Goal: Transaction & Acquisition: Book appointment/travel/reservation

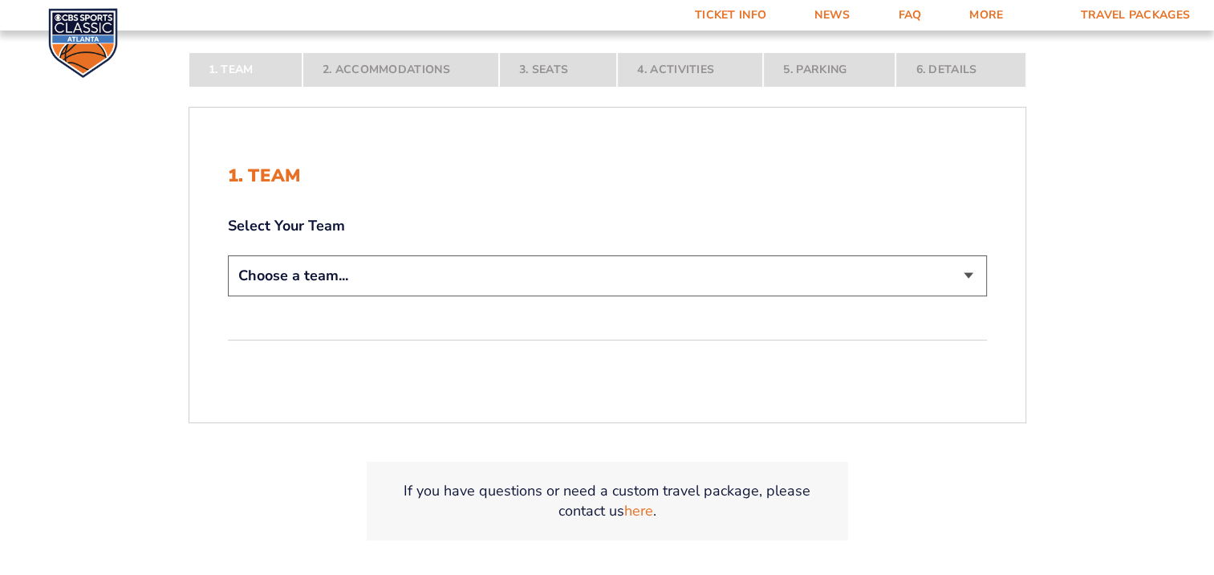
scroll to position [321, 0]
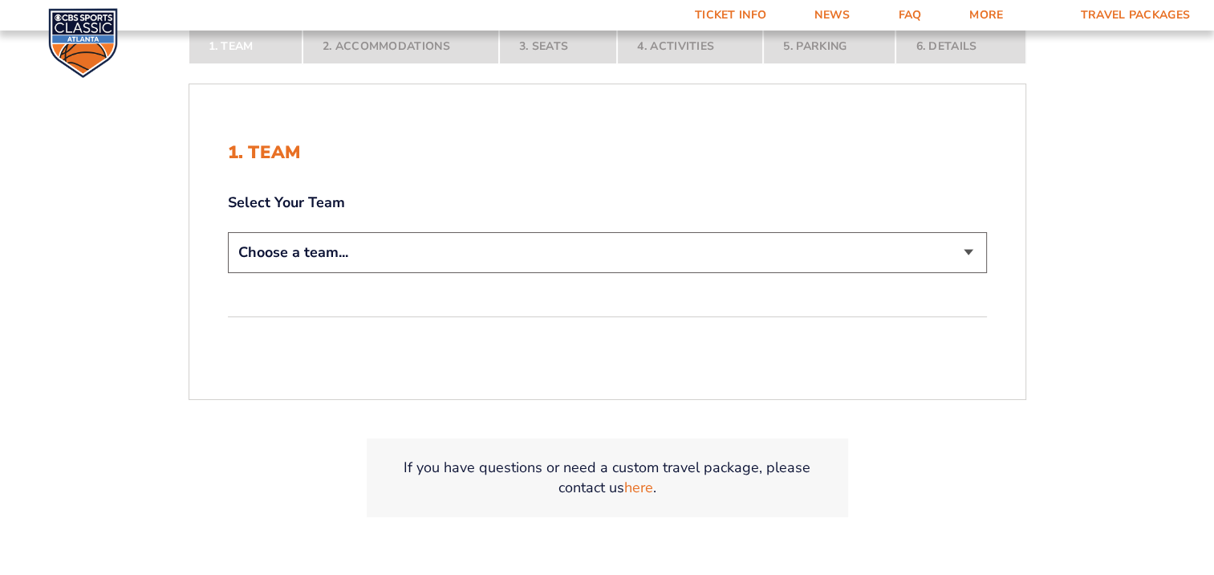
click at [969, 257] on select "Choose a team... [US_STATE] Wildcats [US_STATE] State Buckeyes [US_STATE] Tar H…" at bounding box center [607, 252] width 759 height 41
select select "12756"
click at [228, 232] on select "Choose a team... [US_STATE] Wildcats [US_STATE] State Buckeyes [US_STATE] Tar H…" at bounding box center [607, 252] width 759 height 41
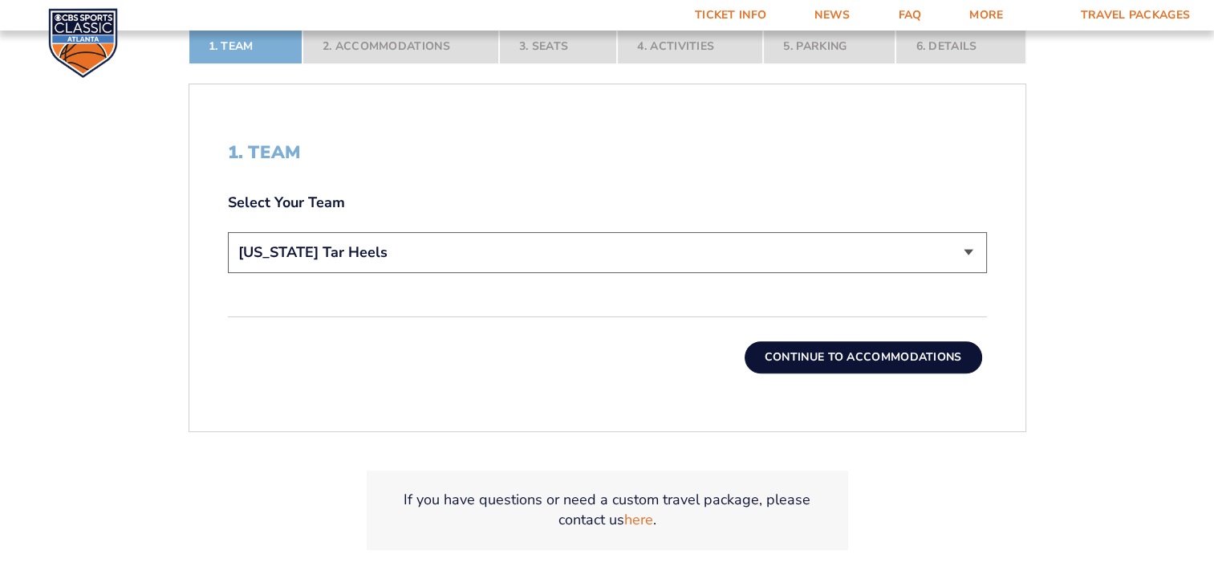
click at [904, 361] on button "Continue To Accommodations" at bounding box center [864, 357] width 238 height 32
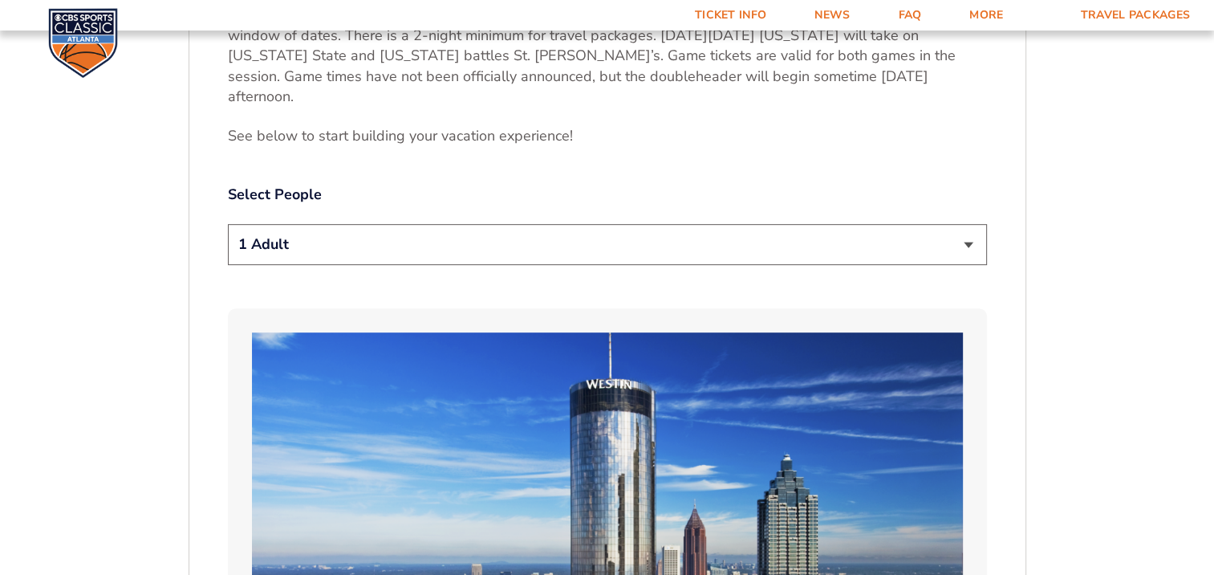
scroll to position [826, 0]
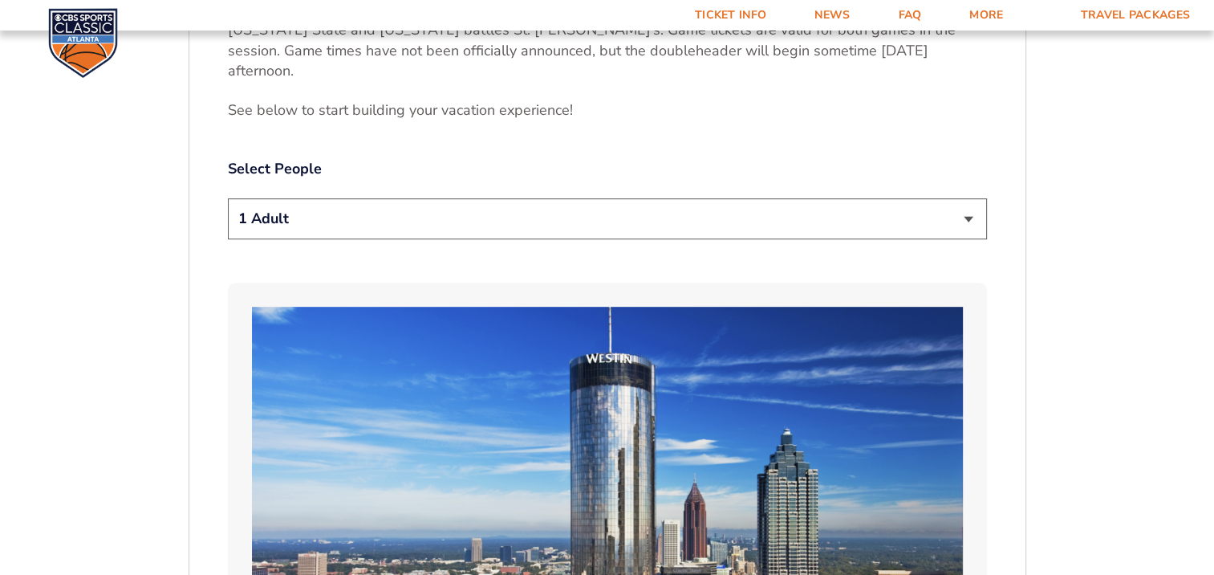
click at [969, 198] on select "1 Adult 2 Adults 3 Adults 4 Adults 2 Adults + 1 Child 2 Adults + 2 Children 2 A…" at bounding box center [607, 218] width 759 height 41
select select "2 Adults"
click at [228, 198] on select "1 Adult 2 Adults 3 Adults 4 Adults 2 Adults + 1 Child 2 Adults + 2 Children 2 A…" at bounding box center [607, 218] width 759 height 41
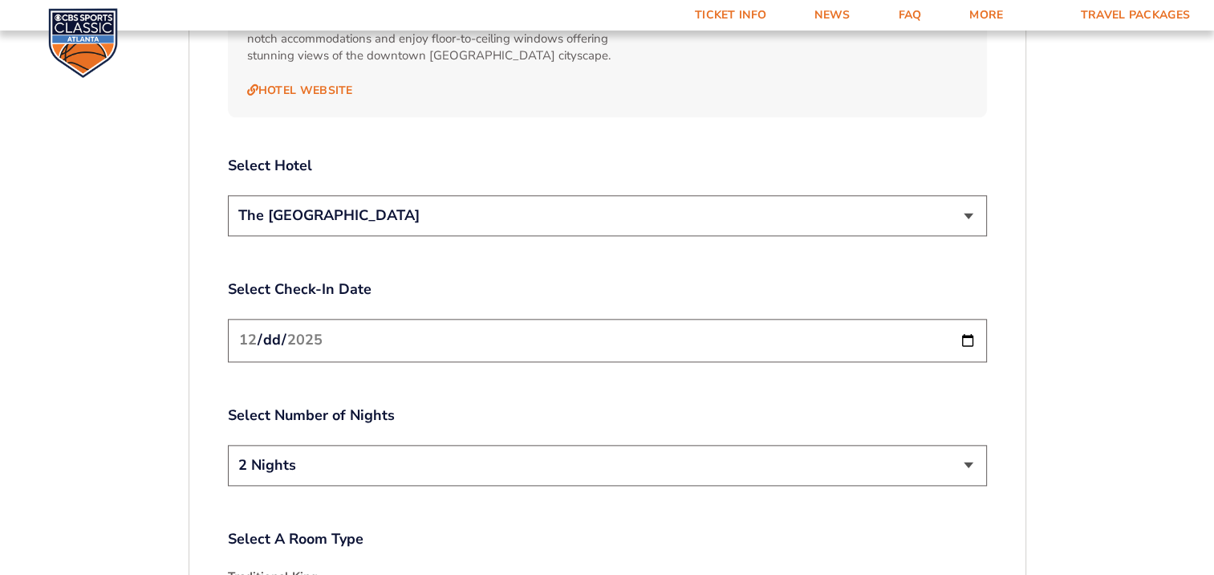
scroll to position [1854, 0]
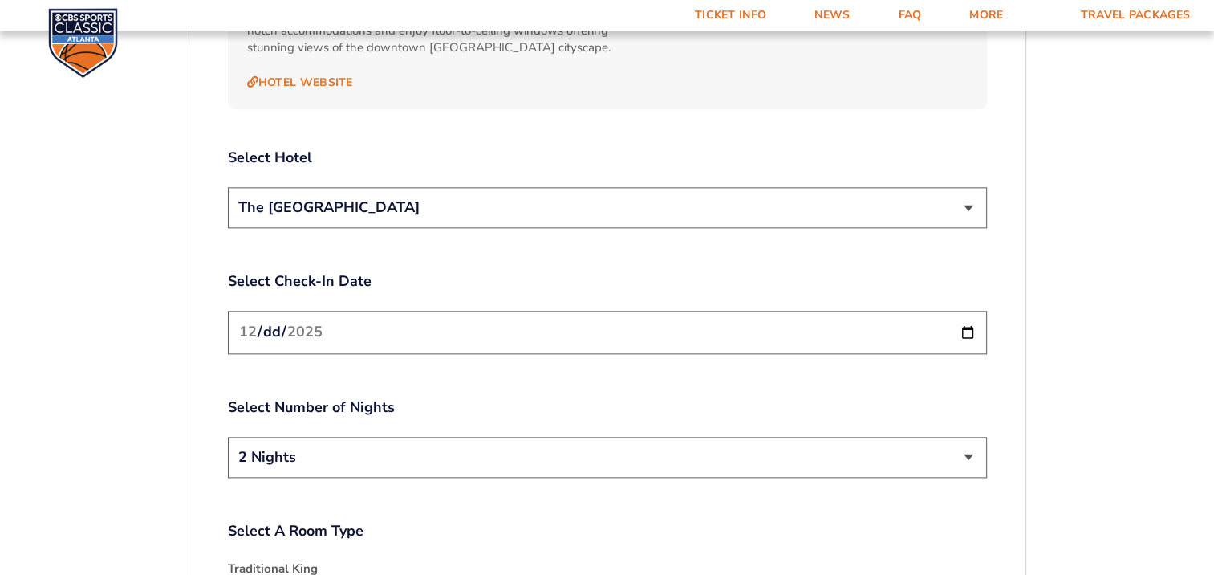
click at [967, 311] on input "[DATE]" at bounding box center [607, 332] width 759 height 43
type input "[DATE]"
click at [604, 437] on select "2 Nights 3 Nights" at bounding box center [607, 457] width 759 height 41
select select "3 Nights"
click at [228, 437] on select "2 Nights 3 Nights" at bounding box center [607, 457] width 759 height 41
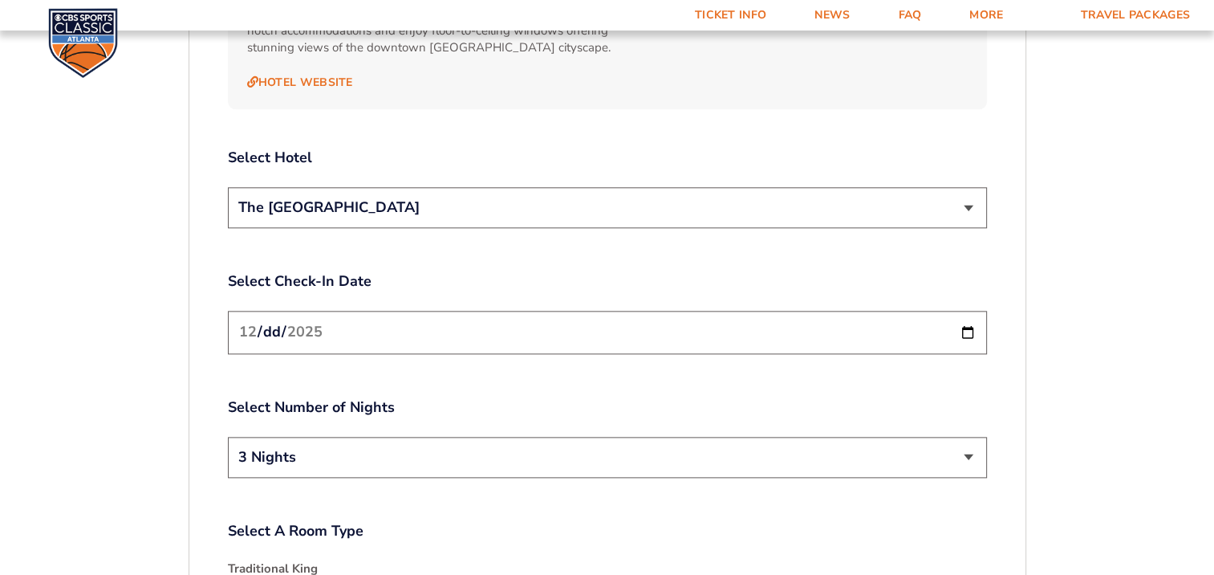
click at [973, 187] on select "The [GEOGRAPHIC_DATA]" at bounding box center [607, 207] width 759 height 41
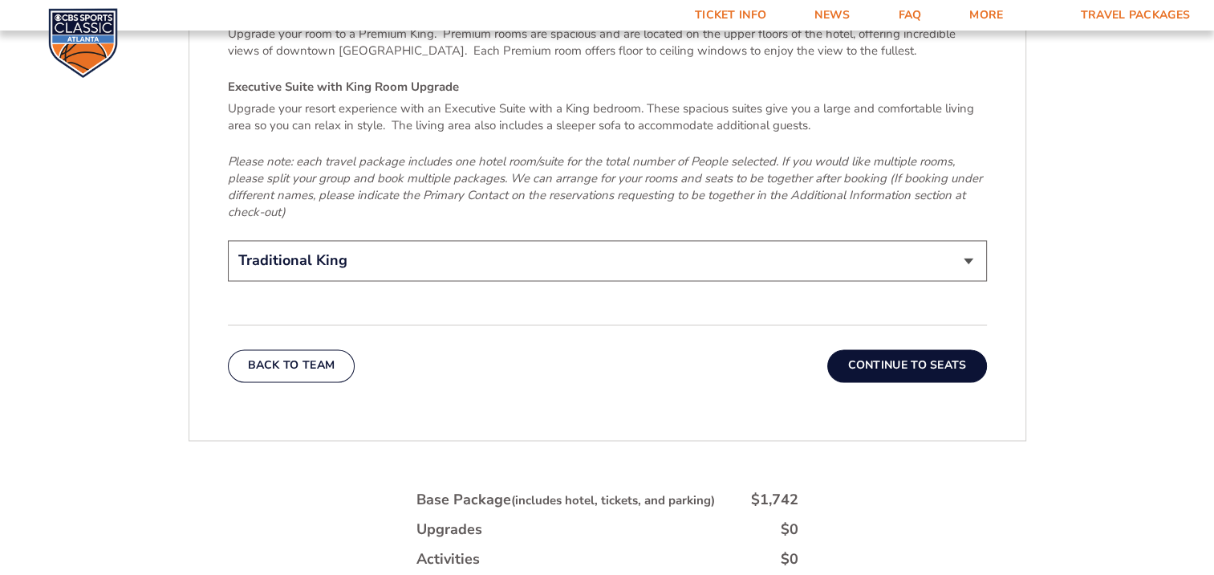
scroll to position [2546, 0]
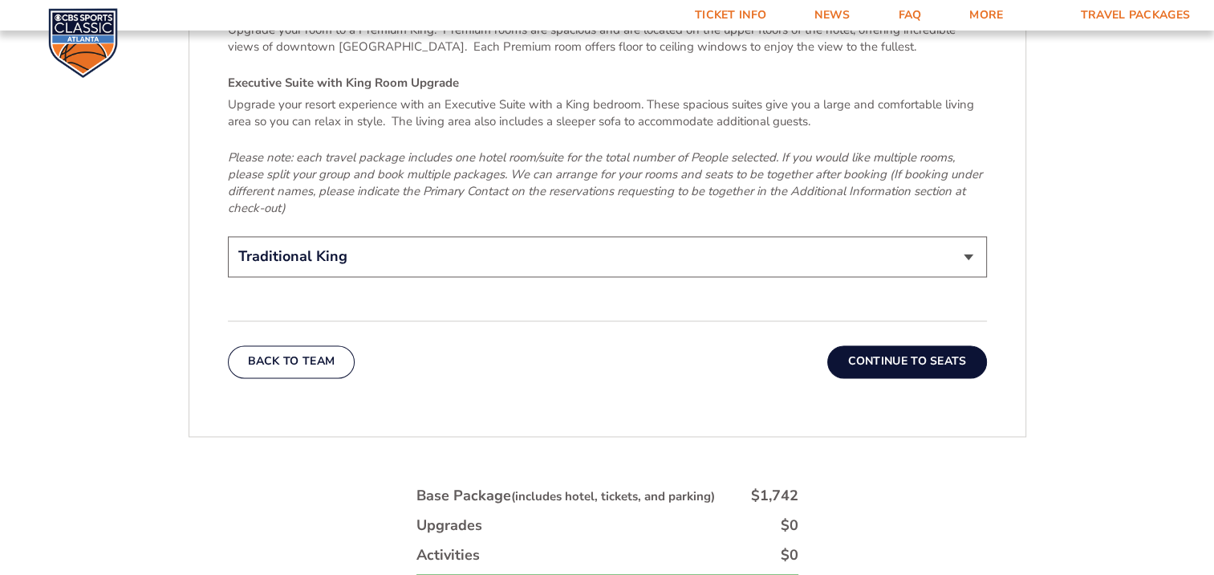
click at [929, 345] on button "Continue To Seats" at bounding box center [906, 361] width 159 height 32
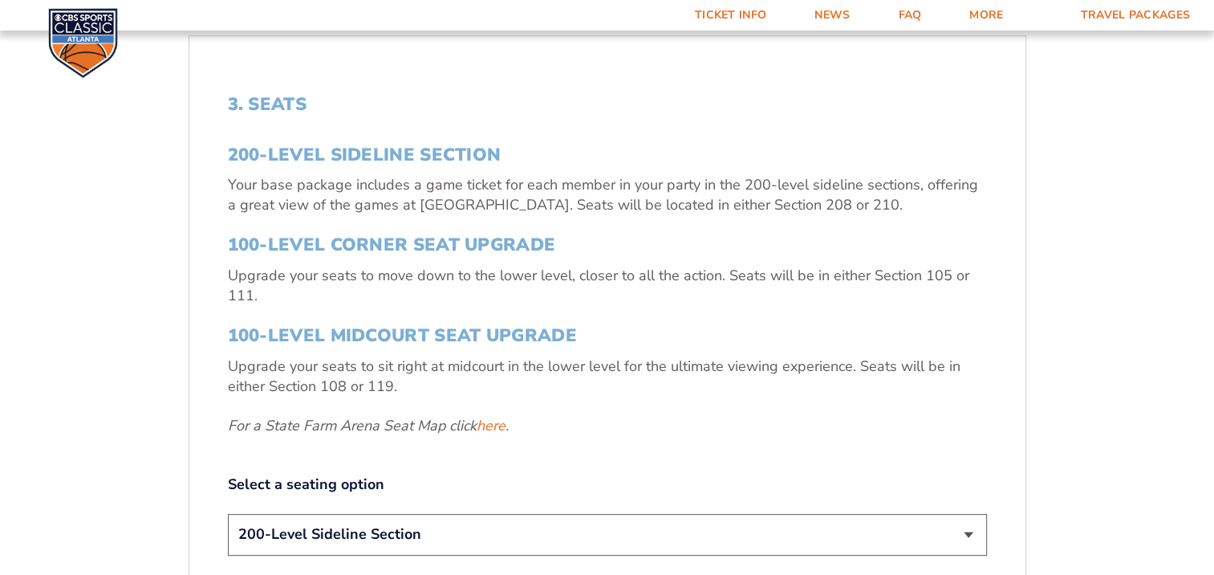
scroll to position [488, 0]
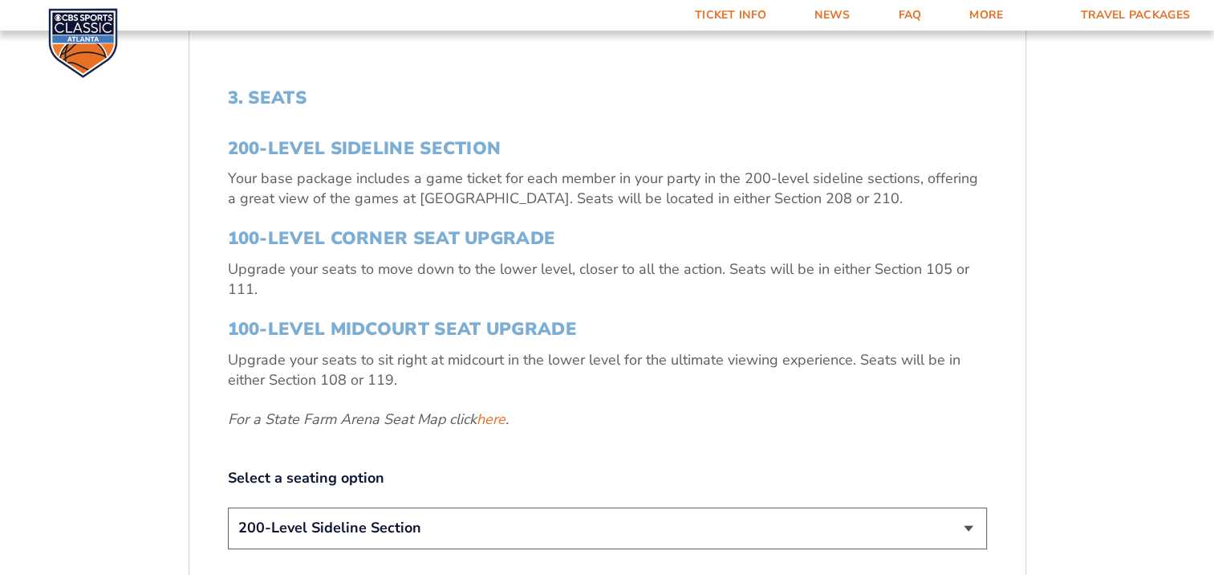
click at [964, 526] on select "200-Level Sideline Section 100-Level Corner Seat Upgrade (+$120 per person) 100…" at bounding box center [607, 527] width 759 height 41
select select "100-Level Corner Seat Upgrade"
click at [228, 507] on select "200-Level Sideline Section 100-Level Corner Seat Upgrade (+$120 per person) 100…" at bounding box center [607, 527] width 759 height 41
click at [494, 421] on link "here" at bounding box center [491, 419] width 29 height 20
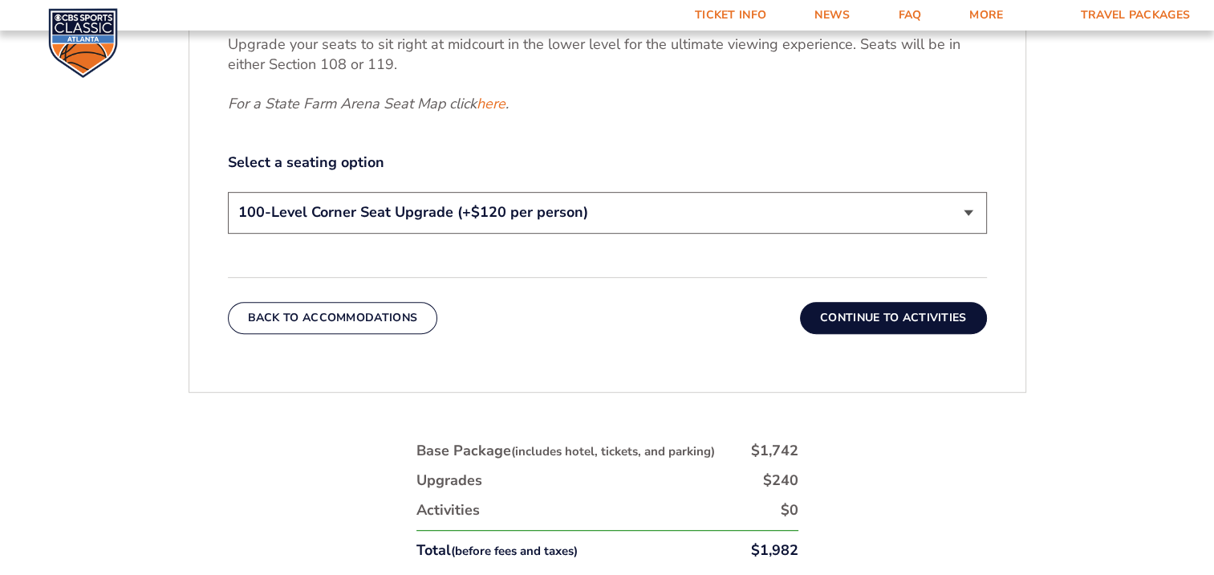
scroll to position [808, 0]
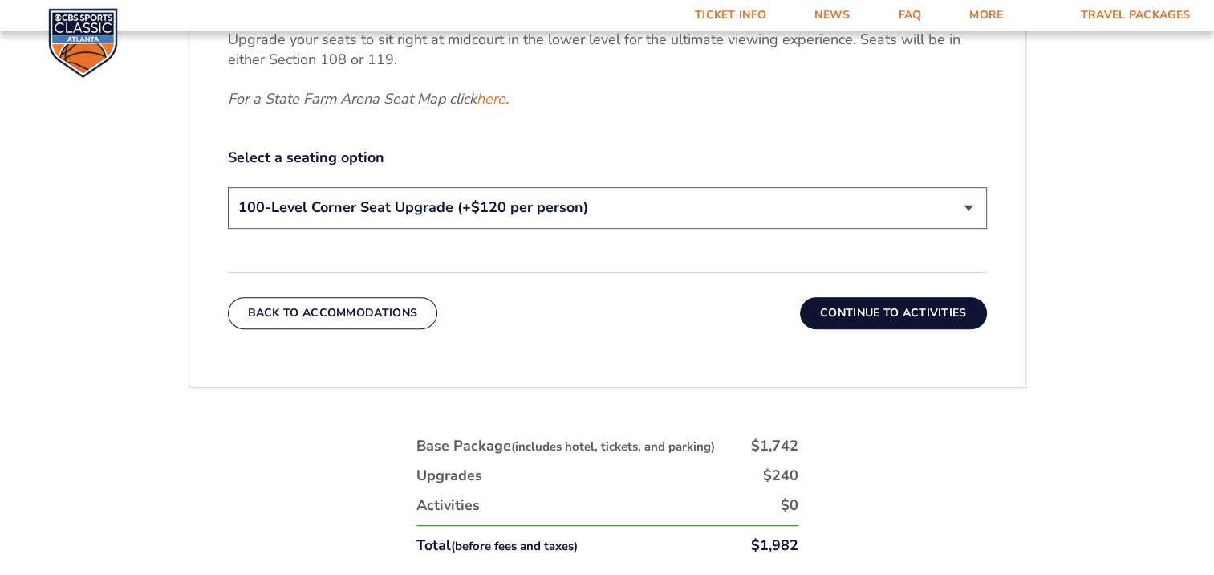
click at [908, 313] on button "Continue To Activities" at bounding box center [893, 313] width 187 height 32
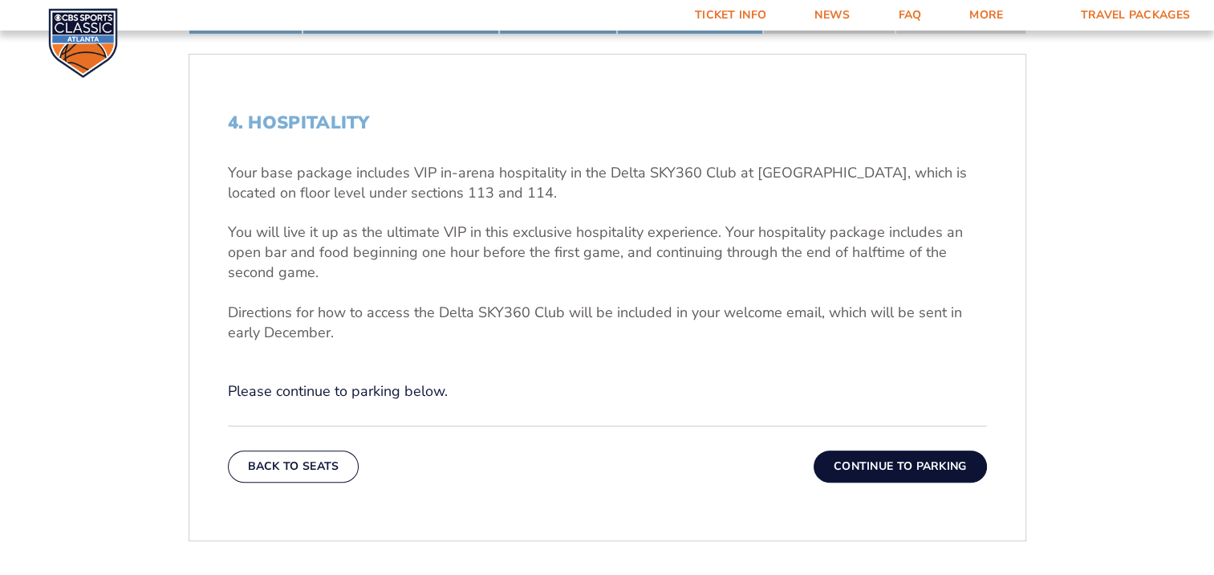
scroll to position [479, 0]
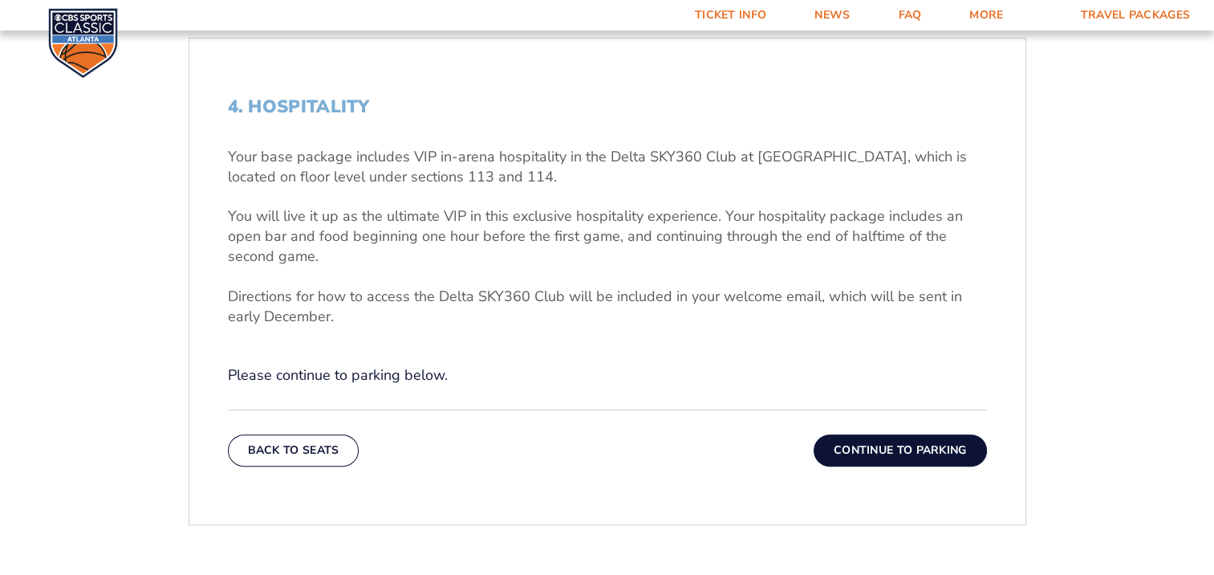
click at [916, 453] on button "Continue To Parking" at bounding box center [900, 450] width 173 height 32
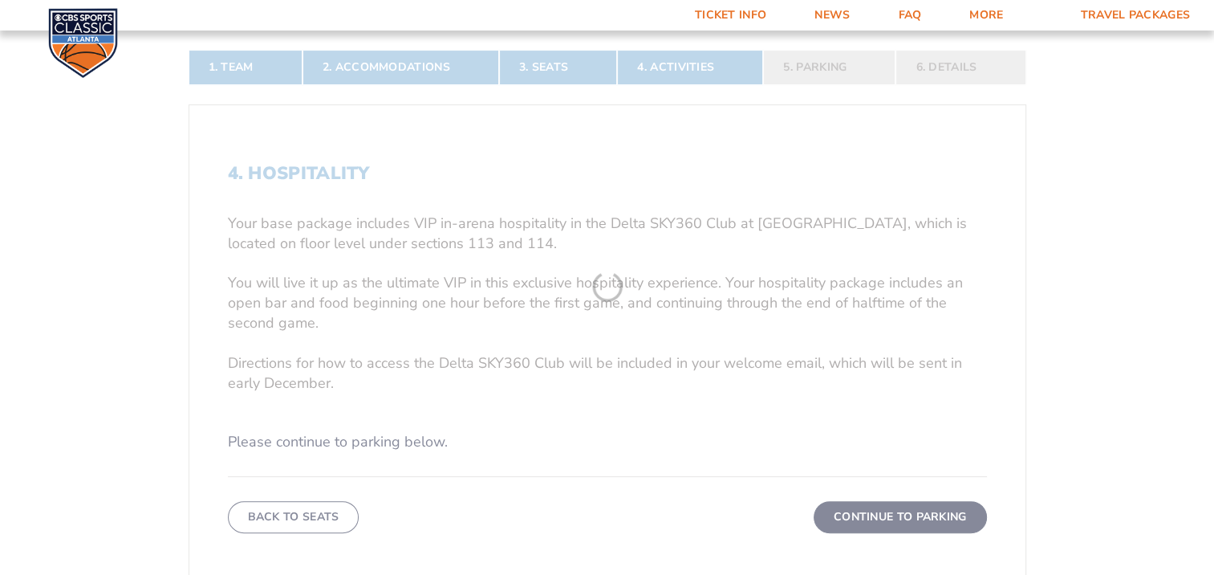
scroll to position [271, 0]
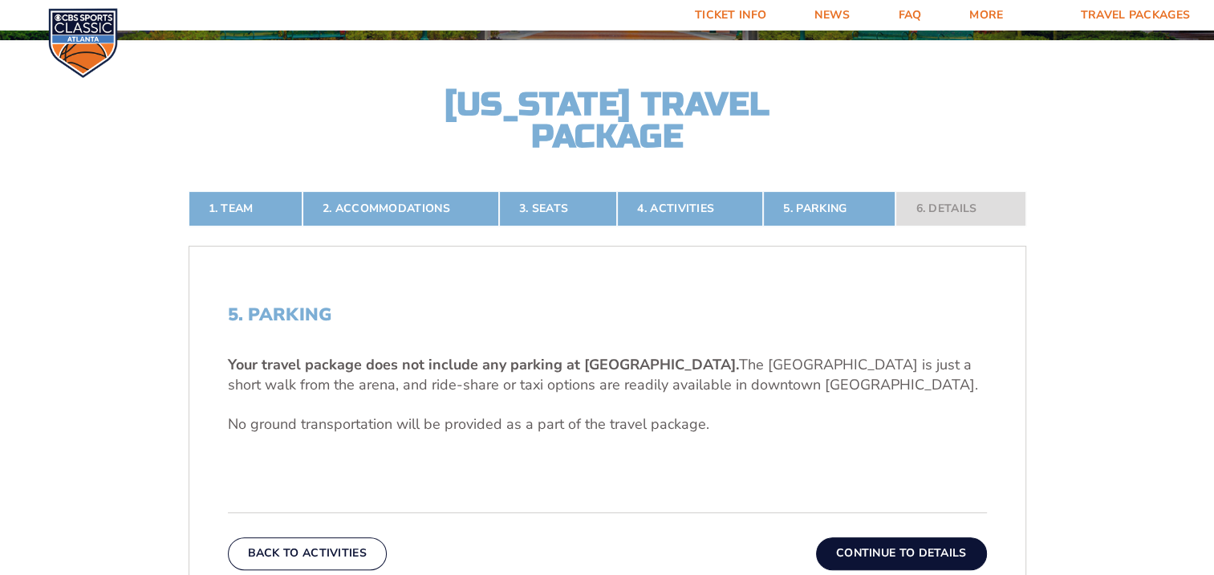
click at [941, 549] on button "Continue To Details" at bounding box center [901, 553] width 171 height 32
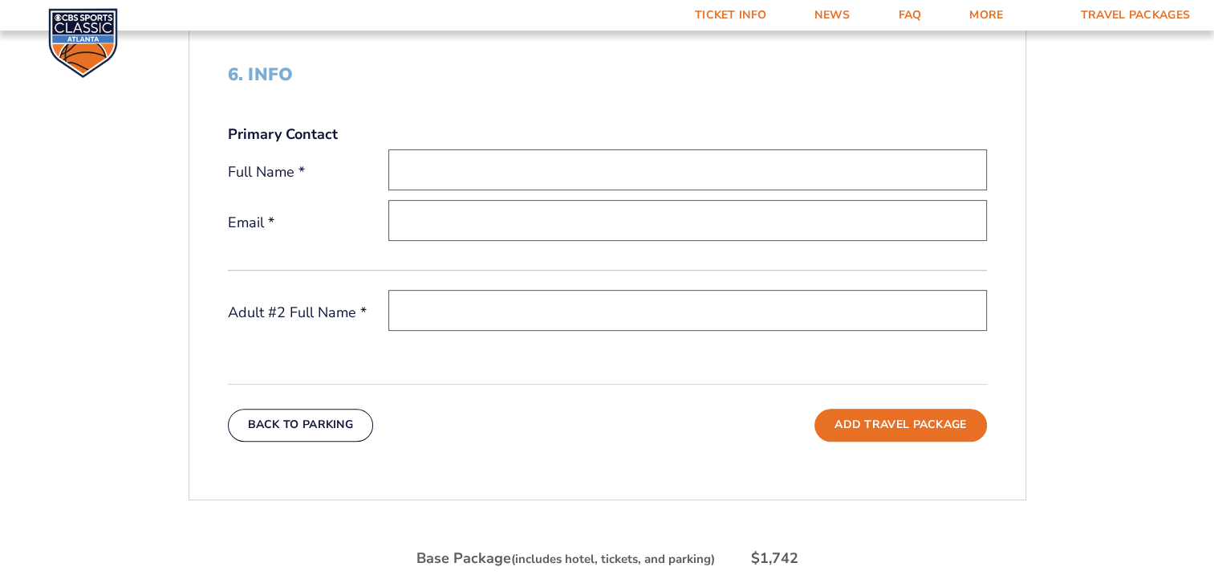
scroll to position [510, 0]
click at [549, 179] on input "text" at bounding box center [687, 171] width 599 height 41
type input "[PERSON_NAME]"
type input "[EMAIL_ADDRESS][DOMAIN_NAME]"
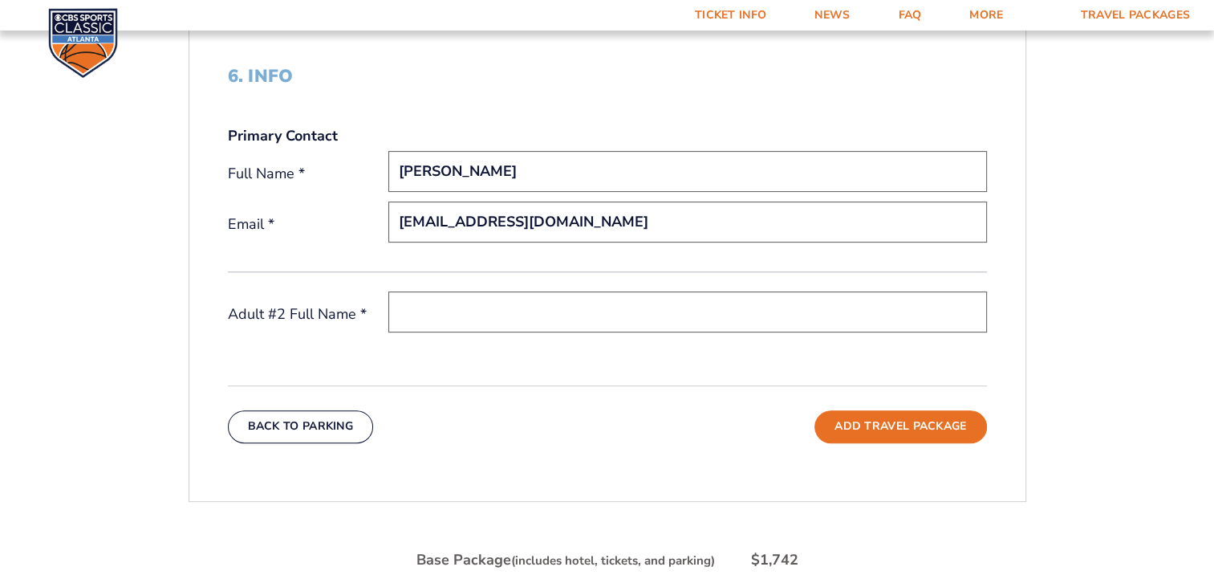
type input "[PERSON_NAME]"
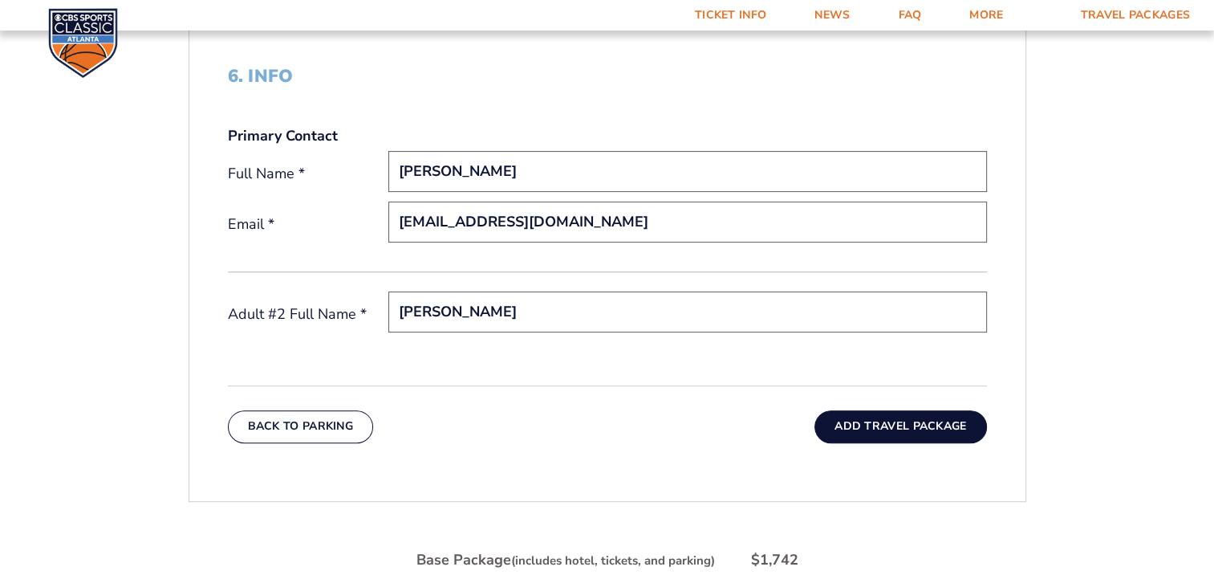
click at [908, 430] on button "Add Travel Package" at bounding box center [901, 426] width 172 height 32
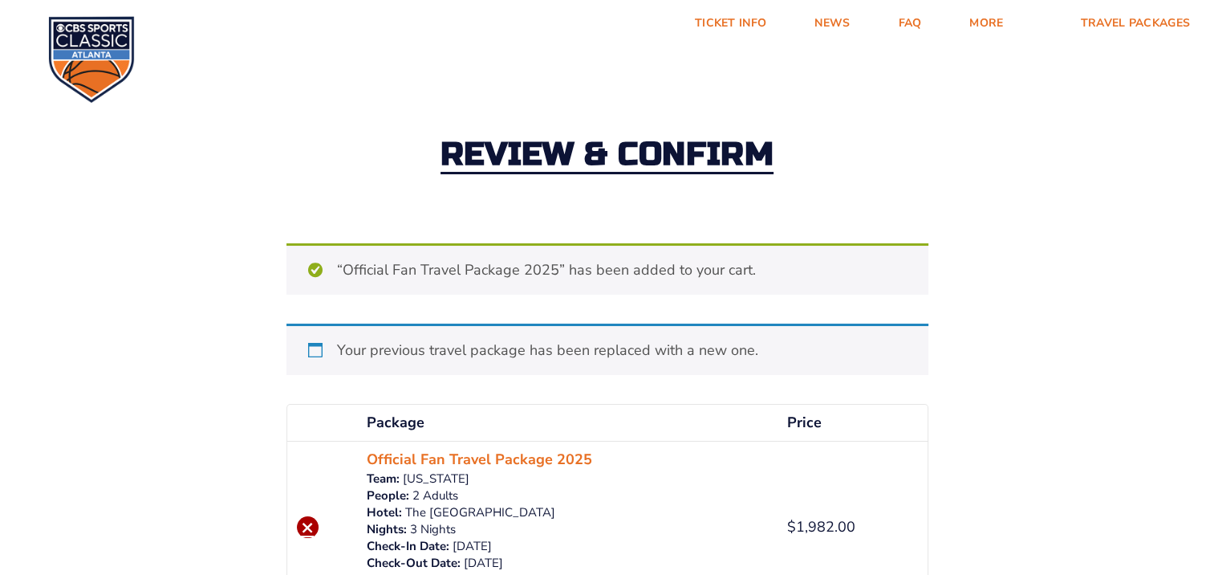
click at [306, 523] on link "×" at bounding box center [308, 527] width 22 height 22
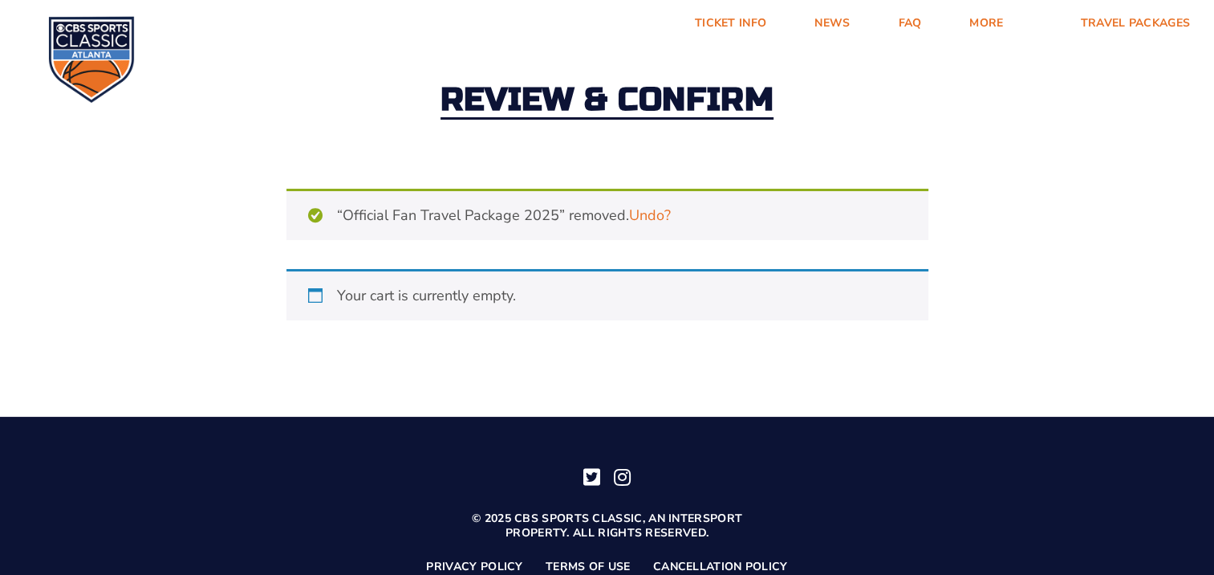
scroll to position [110, 0]
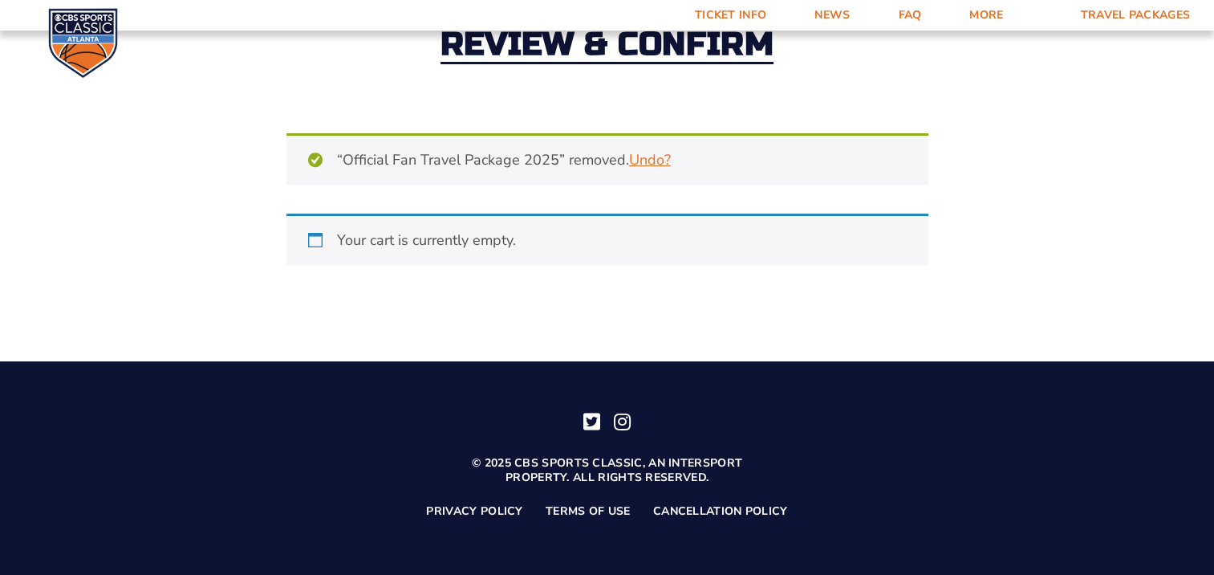
click at [662, 165] on link "Undo?" at bounding box center [650, 160] width 42 height 20
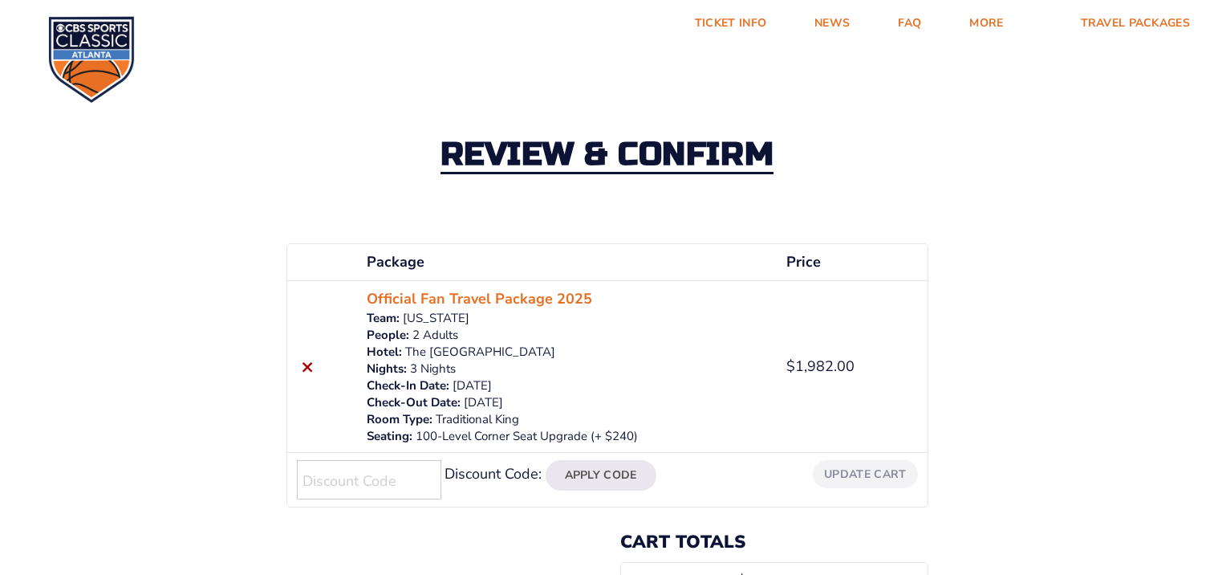
scroll to position [110, 0]
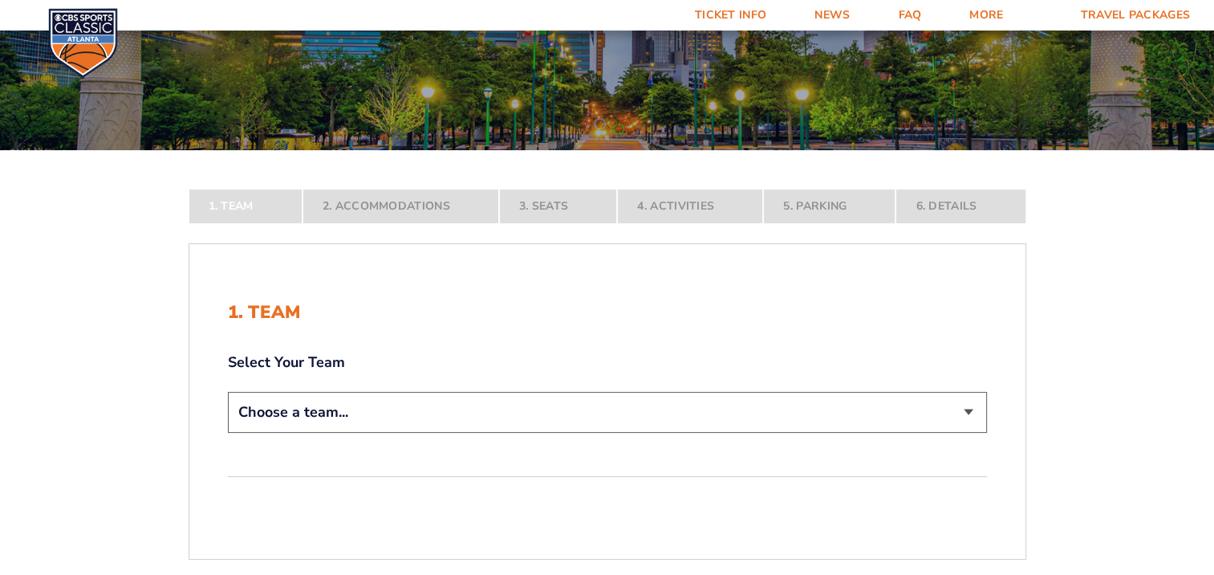
scroll to position [254, 0]
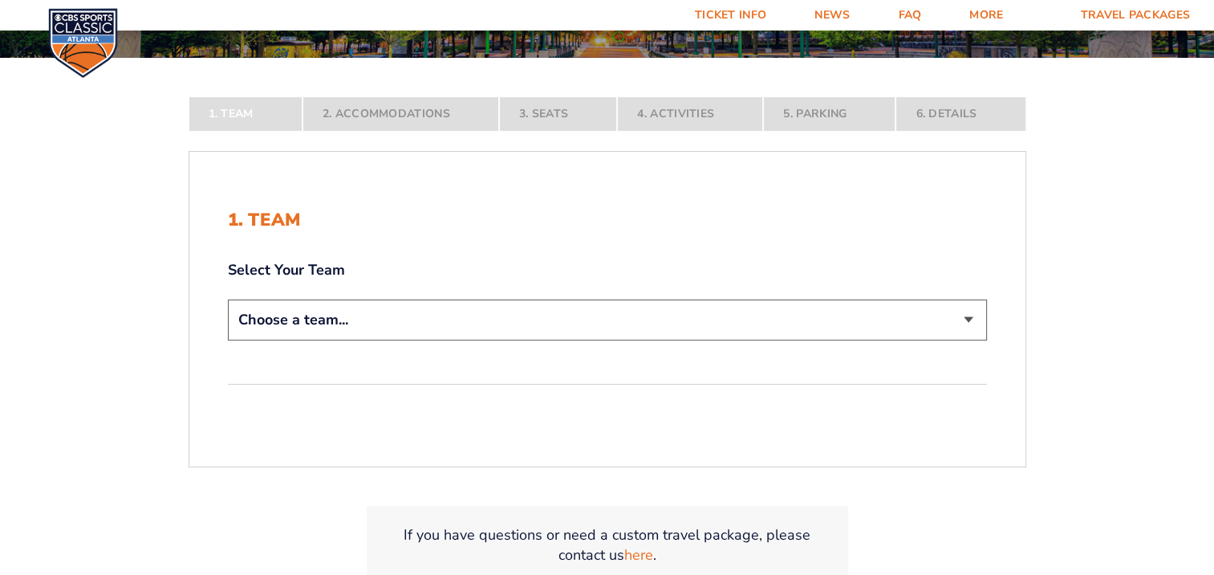
click at [968, 321] on select "Choose a team... [US_STATE] Wildcats [US_STATE] State Buckeyes [US_STATE] Tar H…" at bounding box center [607, 319] width 759 height 41
select select "12757"
click at [228, 340] on select "Choose a team... [US_STATE] Wildcats [US_STATE] State Buckeyes [US_STATE] Tar H…" at bounding box center [607, 319] width 759 height 41
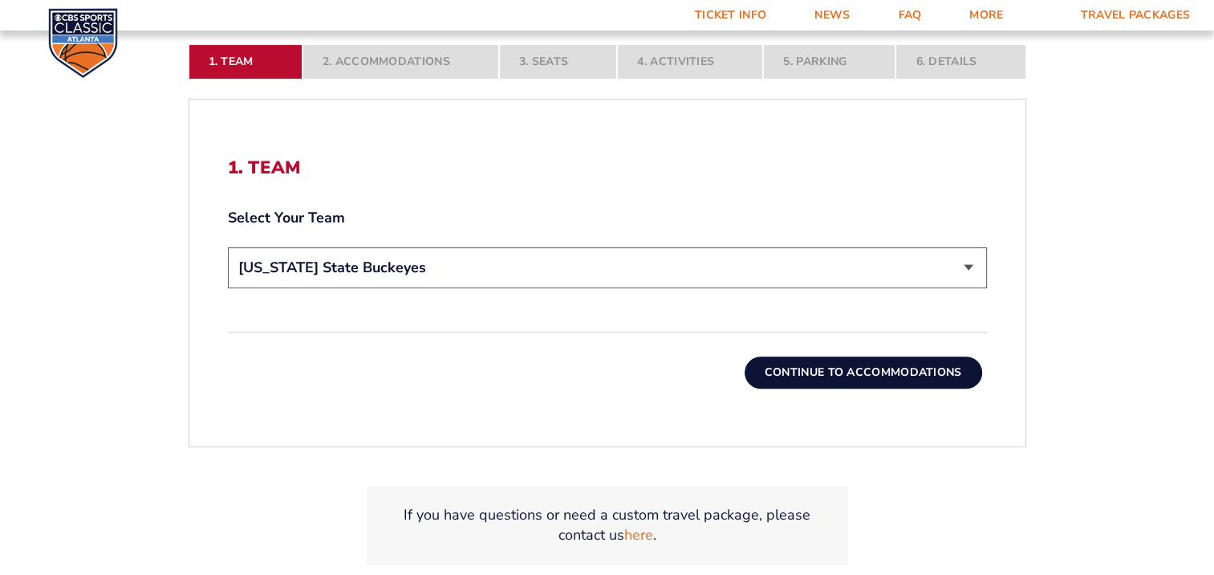
scroll to position [453, 0]
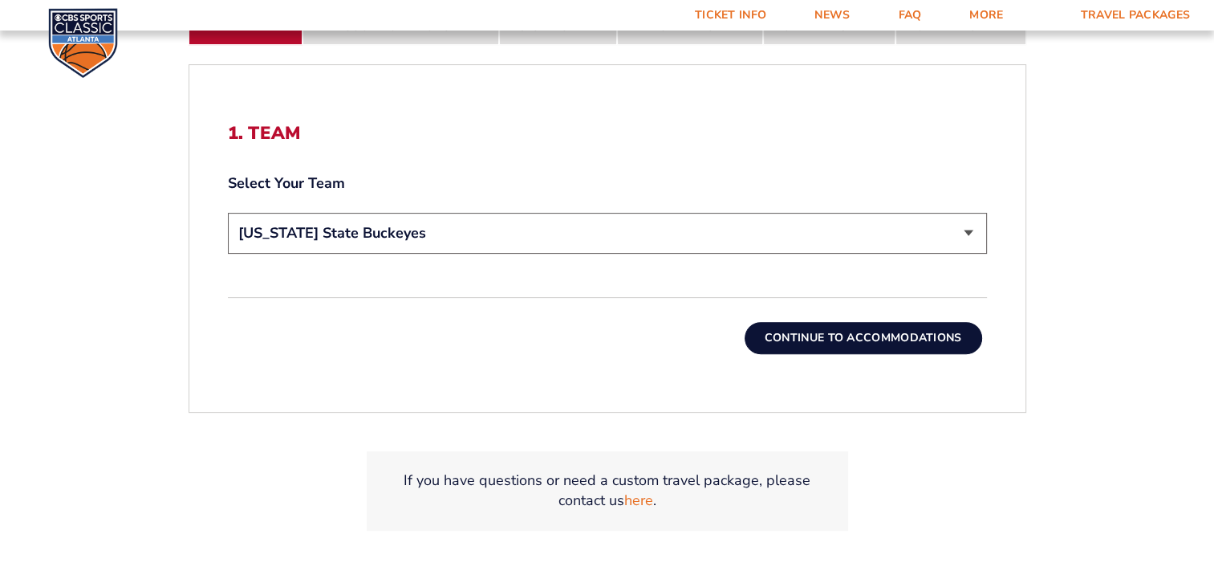
click at [851, 332] on button "Continue To Accommodations" at bounding box center [864, 338] width 238 height 32
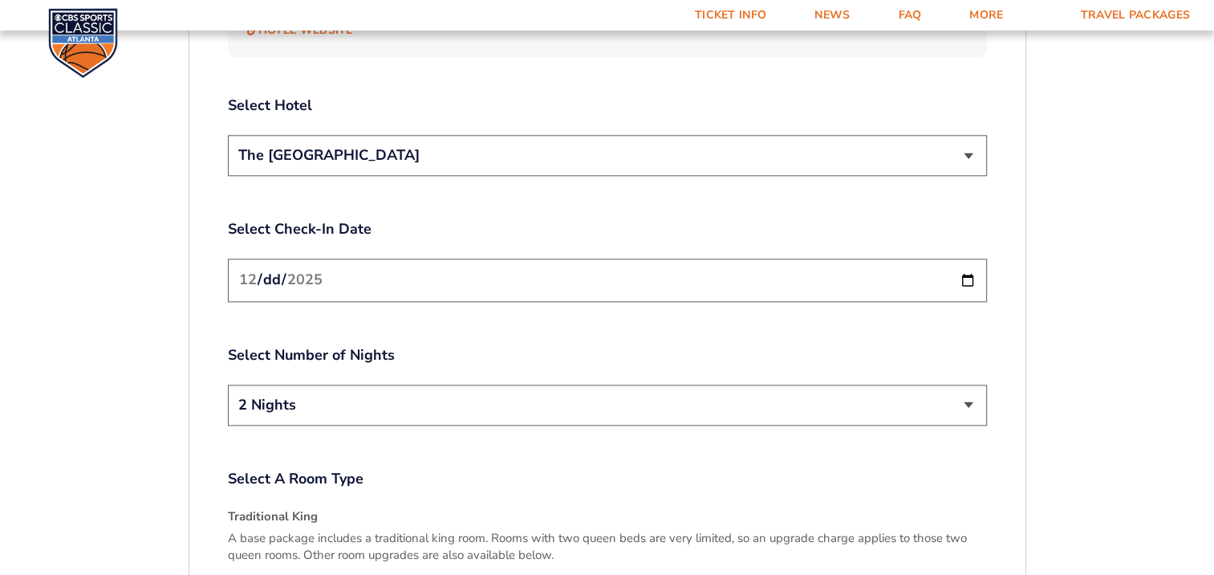
scroll to position [1910, 0]
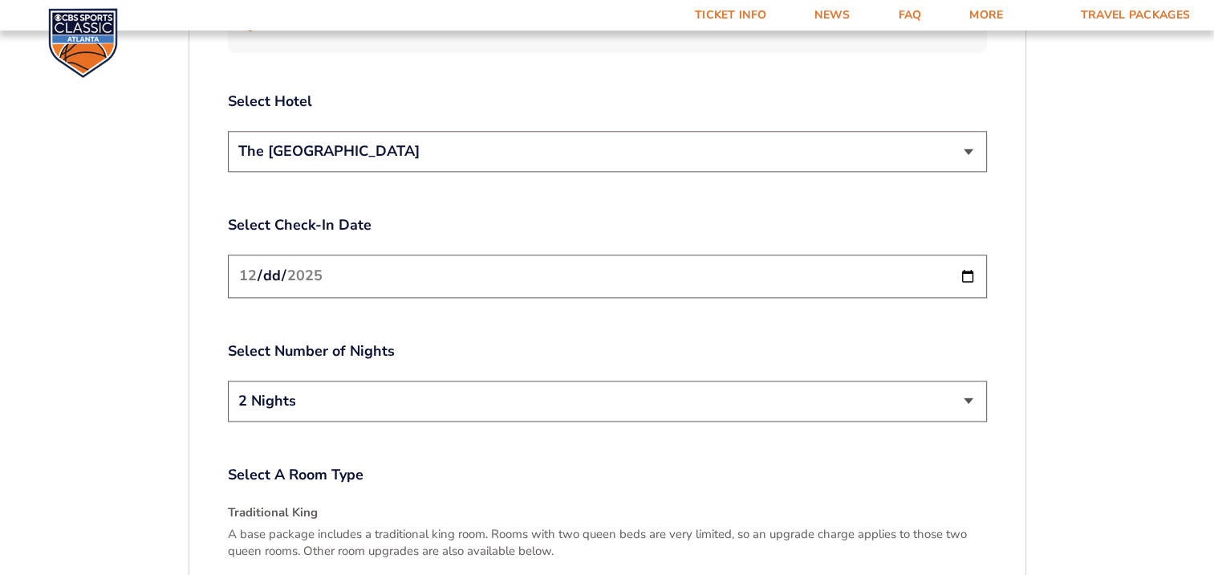
click at [969, 254] on input "[DATE]" at bounding box center [607, 275] width 759 height 43
type input "[DATE]"
click at [440, 380] on select "2 Nights 3 Nights" at bounding box center [607, 400] width 759 height 41
select select "3 Nights"
click at [228, 380] on select "2 Nights 3 Nights" at bounding box center [607, 400] width 759 height 41
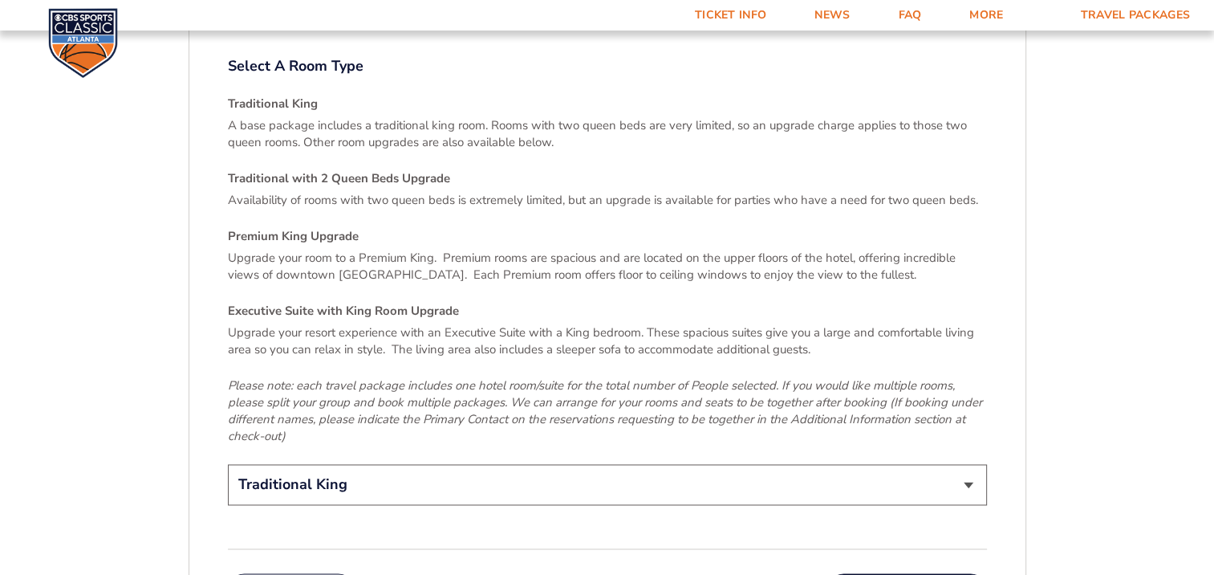
scroll to position [2323, 0]
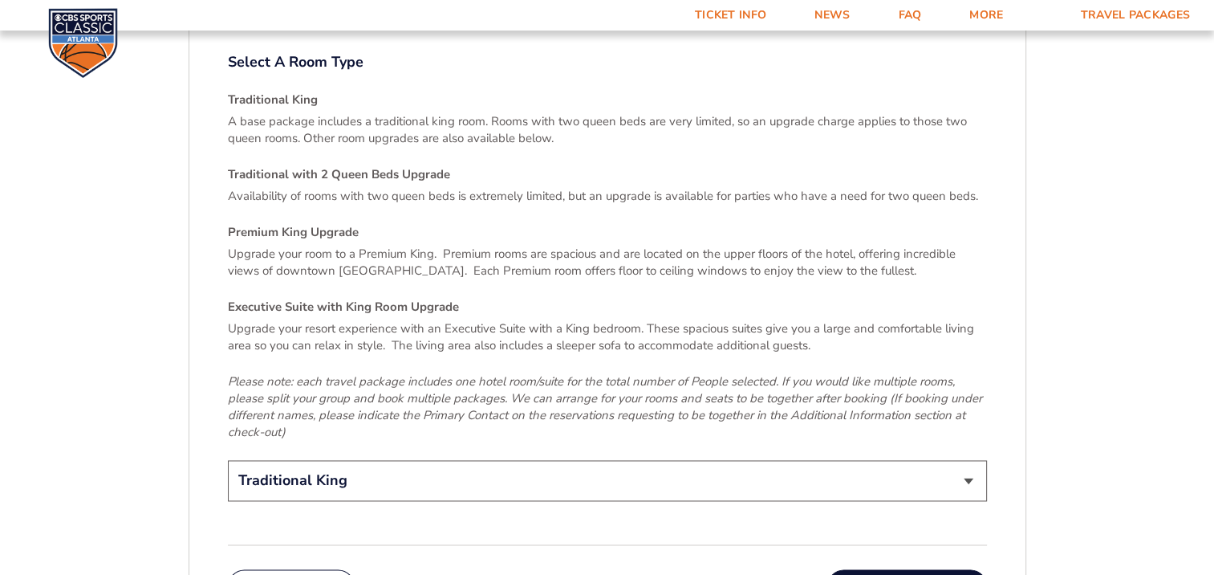
click at [967, 460] on select "Traditional King Traditional with 2 Queen Beds Upgrade (+$45 per night) Premium…" at bounding box center [607, 480] width 759 height 41
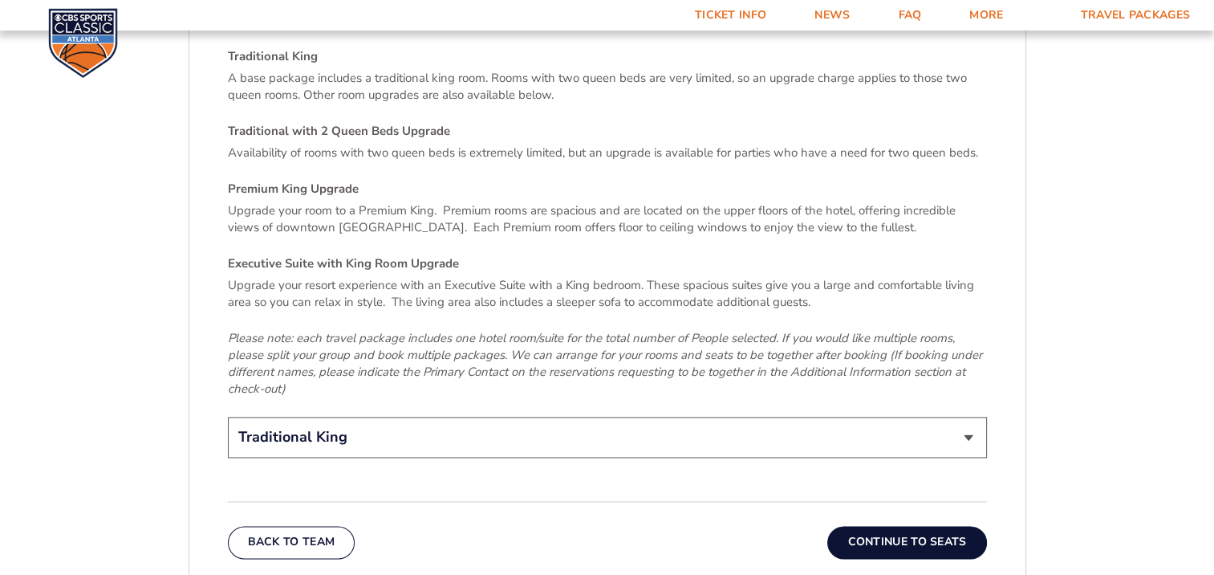
scroll to position [2563, 0]
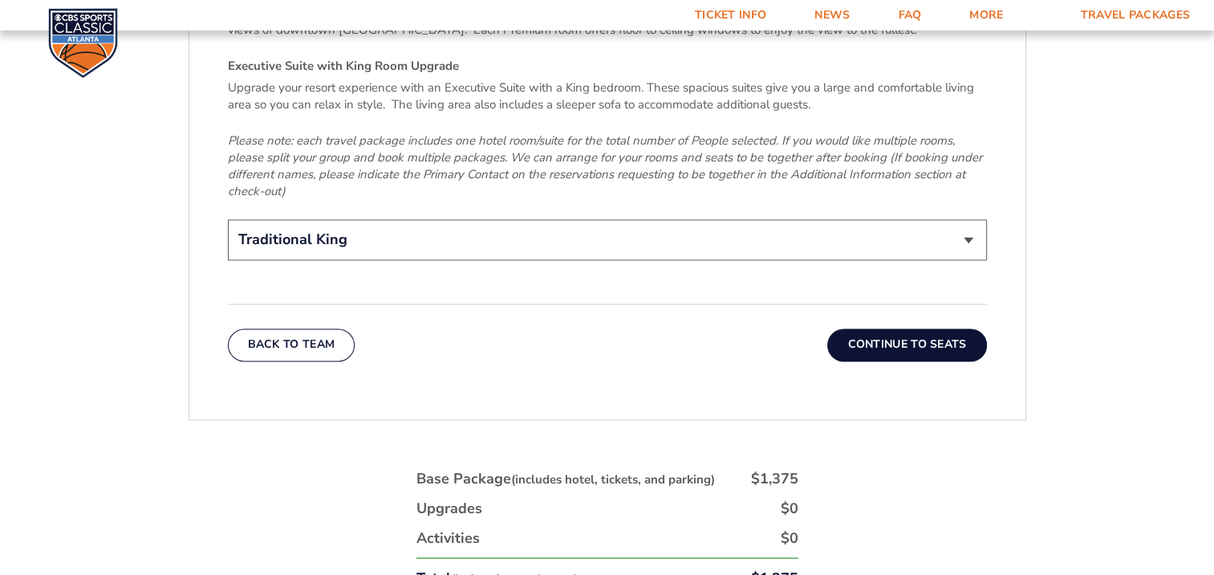
click at [957, 219] on select "Traditional King Traditional with 2 Queen Beds Upgrade (+$45 per night) Premium…" at bounding box center [607, 239] width 759 height 41
click at [660, 219] on select "Traditional King Traditional with 2 Queen Beds Upgrade (+$45 per night) Premium…" at bounding box center [607, 239] width 759 height 41
click at [544, 219] on select "Traditional King Traditional with 2 Queen Beds Upgrade (+$45 per night) Premium…" at bounding box center [607, 239] width 759 height 41
select select "Traditional with 2 Queen Beds Upgrade"
click at [228, 219] on select "Traditional King Traditional with 2 Queen Beds Upgrade (+$45 per night) Premium…" at bounding box center [607, 239] width 759 height 41
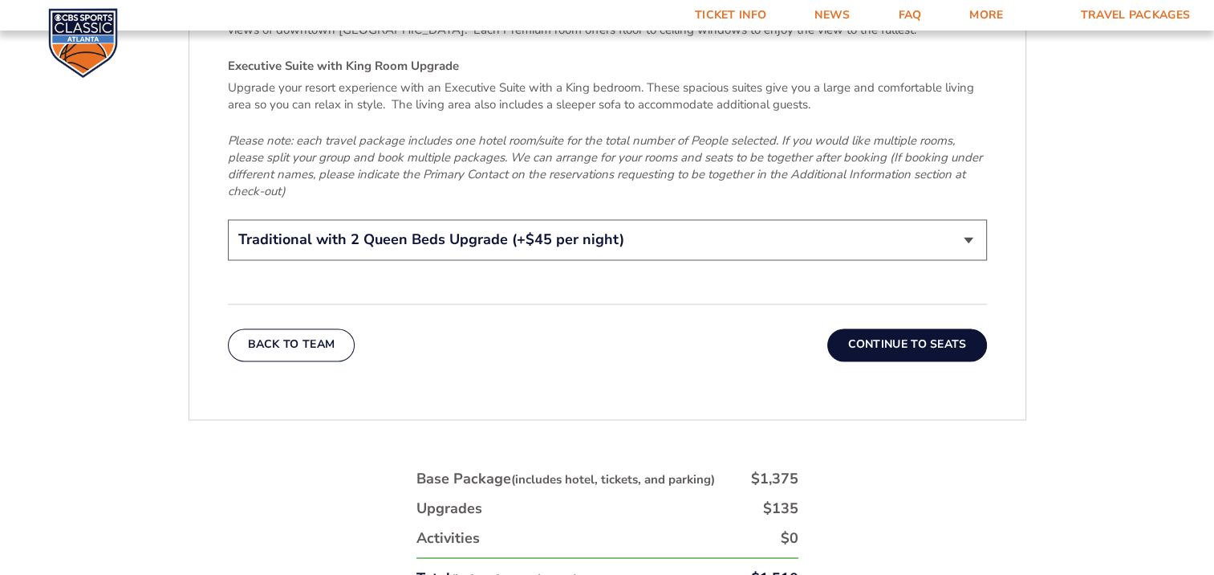
click at [964, 219] on select "Traditional King Traditional with 2 Queen Beds Upgrade (+$45 per night) Premium…" at bounding box center [607, 239] width 759 height 41
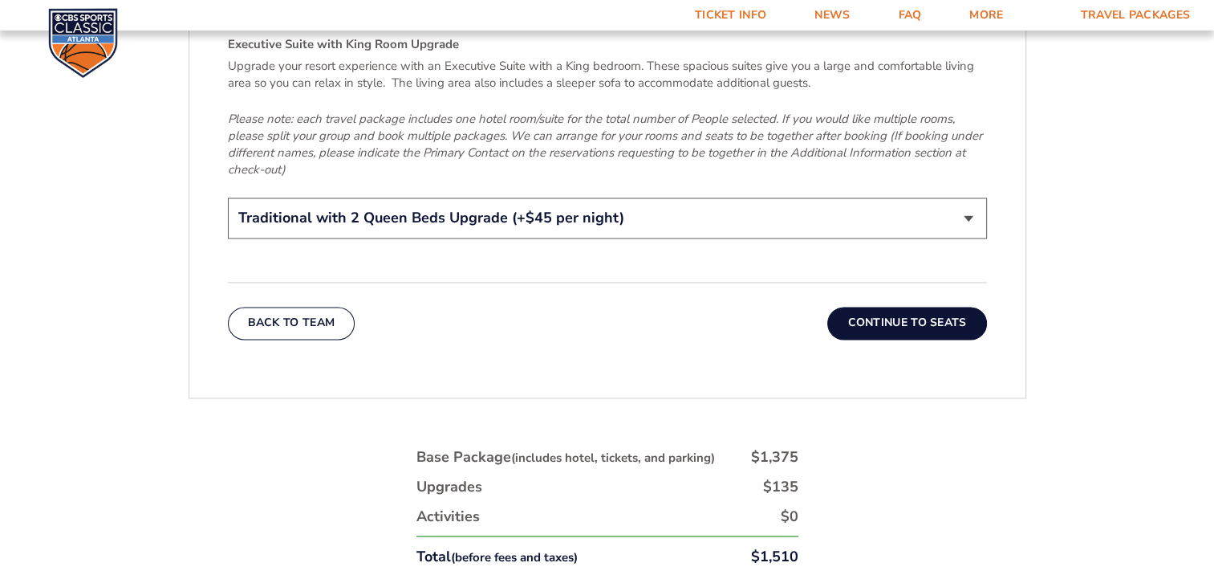
scroll to position [2590, 0]
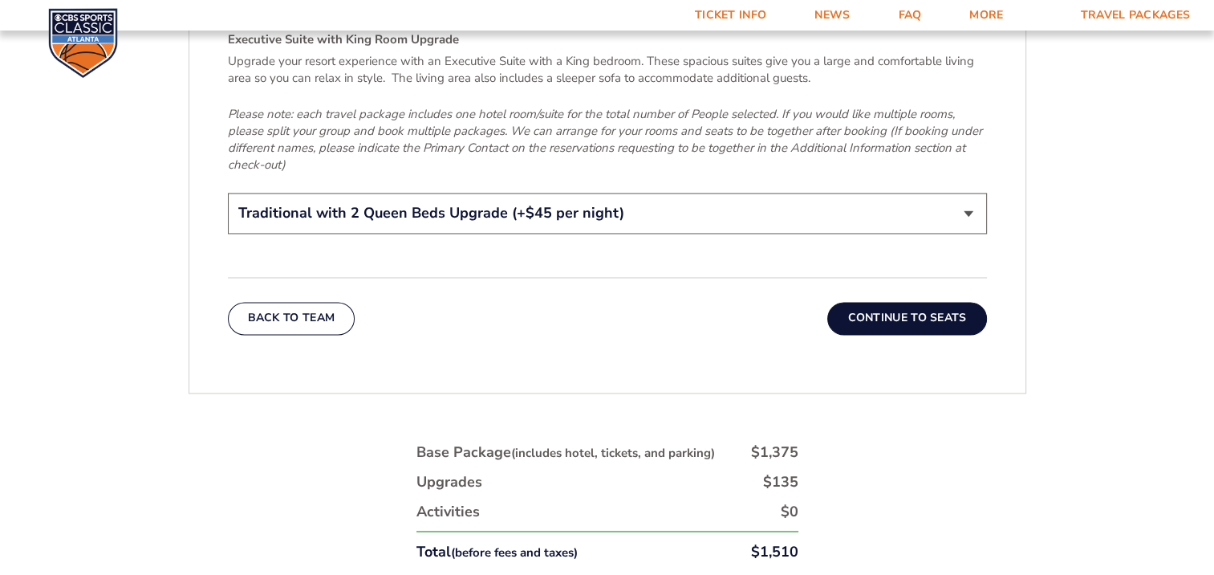
click at [908, 302] on button "Continue To Seats" at bounding box center [906, 318] width 159 height 32
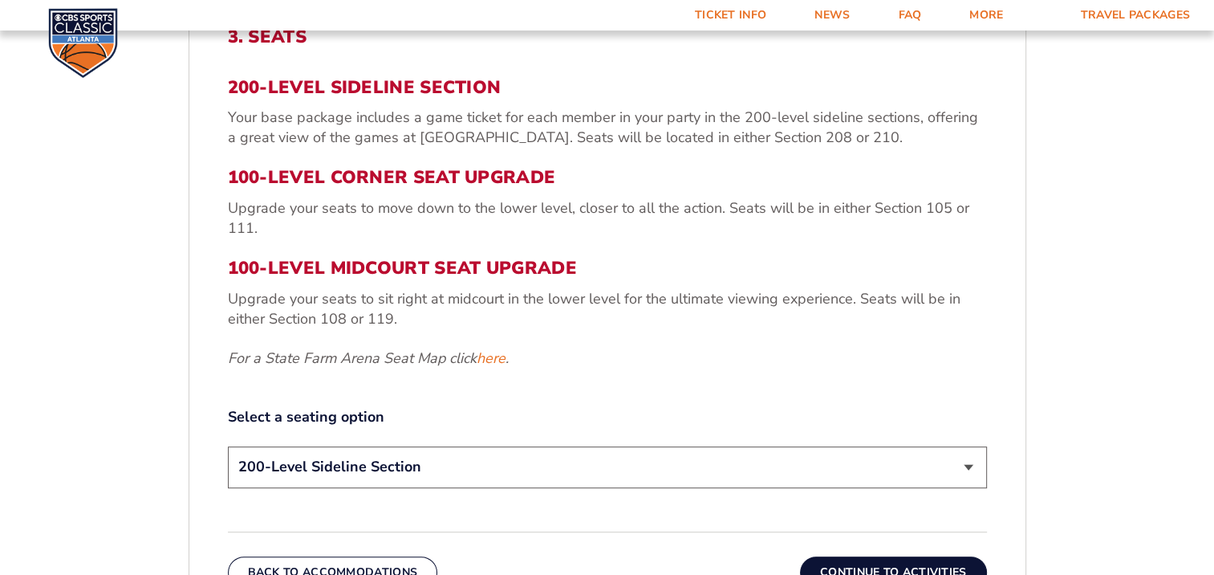
scroll to position [552, 0]
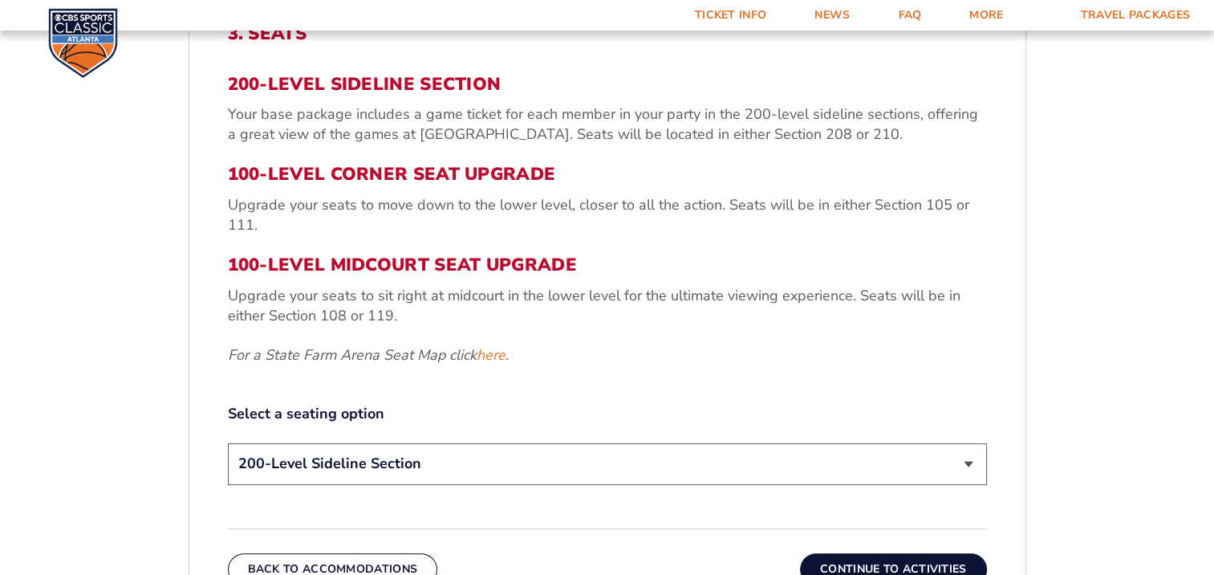
click at [755, 467] on select "200-Level Sideline Section 100-Level Corner Seat Upgrade (+$120 per person) 100…" at bounding box center [607, 463] width 759 height 41
click at [228, 443] on select "200-Level Sideline Section 100-Level Corner Seat Upgrade (+$120 per person) 100…" at bounding box center [607, 463] width 759 height 41
click at [949, 473] on select "200-Level Sideline Section 100-Level Corner Seat Upgrade (+$120 per person) 100…" at bounding box center [607, 463] width 759 height 41
click at [228, 443] on select "200-Level Sideline Section 100-Level Corner Seat Upgrade (+$120 per person) 100…" at bounding box center [607, 463] width 759 height 41
click at [614, 456] on select "200-Level Sideline Section 100-Level Corner Seat Upgrade (+$120 per person) 100…" at bounding box center [607, 463] width 759 height 41
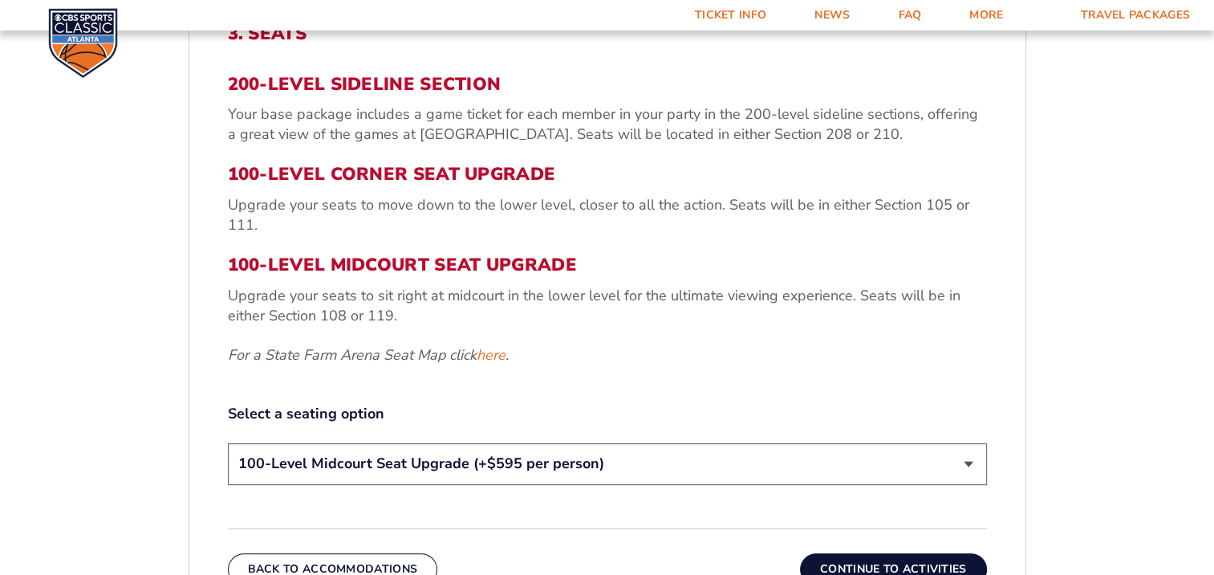
select select "100-Level Corner Seat Upgrade"
click at [228, 443] on select "200-Level Sideline Section 100-Level Corner Seat Upgrade (+$120 per person) 100…" at bounding box center [607, 463] width 759 height 41
click at [957, 562] on button "Continue To Activities" at bounding box center [893, 569] width 187 height 32
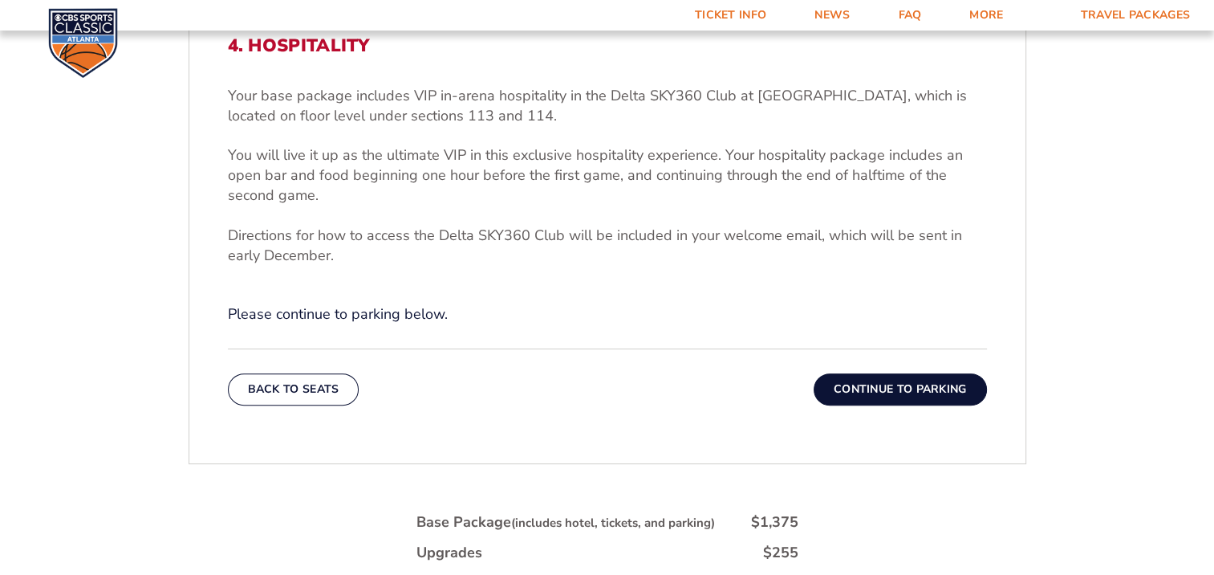
scroll to position [538, 0]
click at [915, 387] on button "Continue To Parking" at bounding box center [900, 391] width 173 height 32
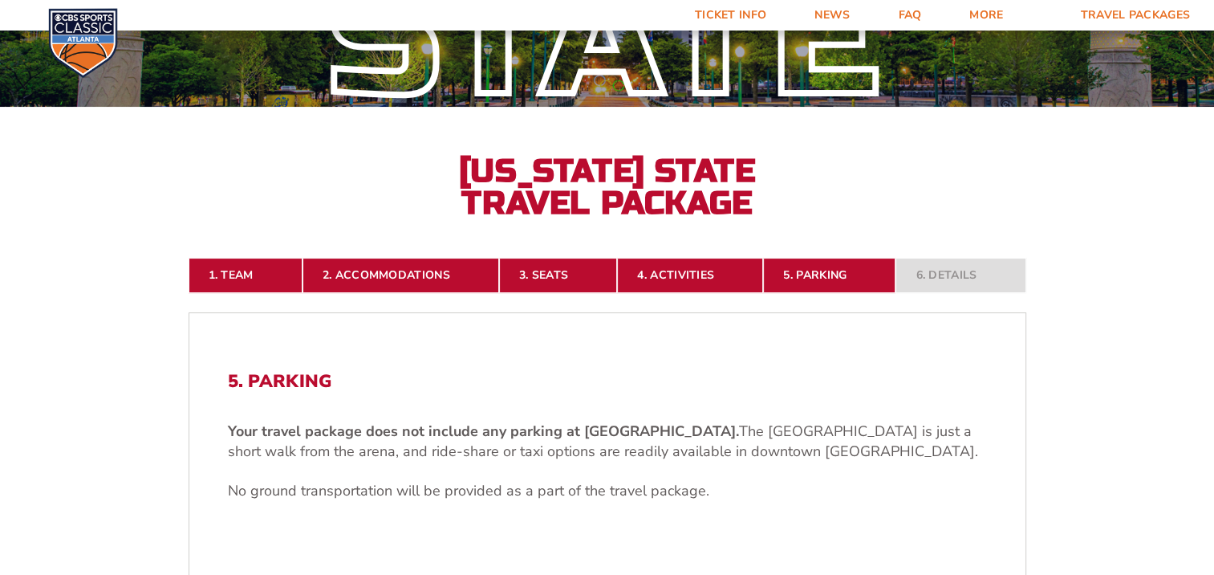
scroll to position [260, 0]
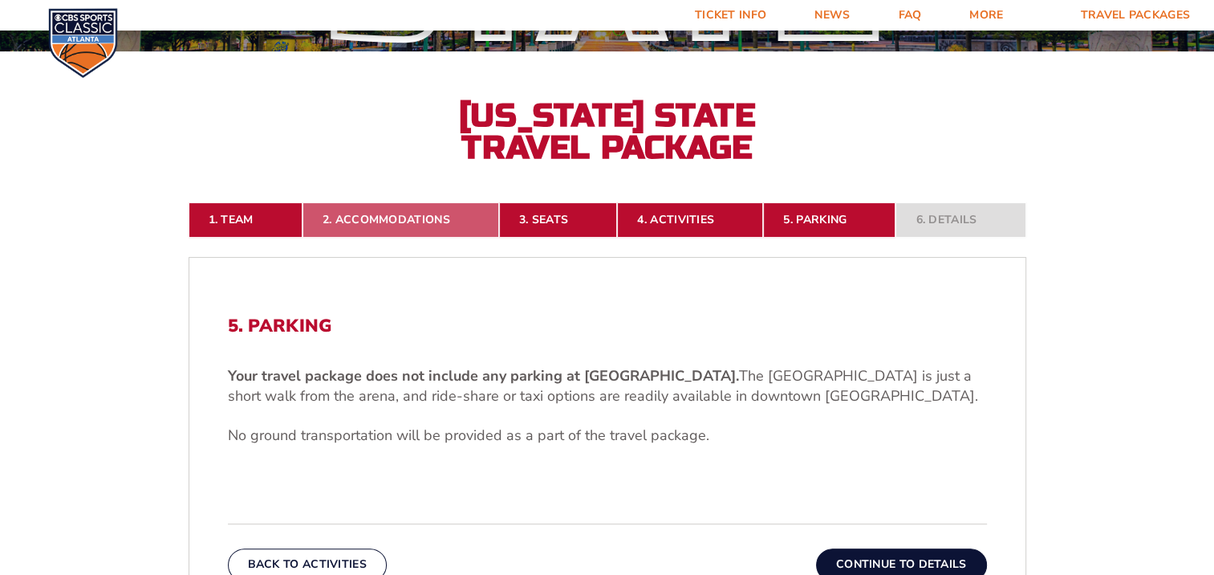
click at [365, 221] on link "2. Accommodations" at bounding box center [401, 219] width 197 height 35
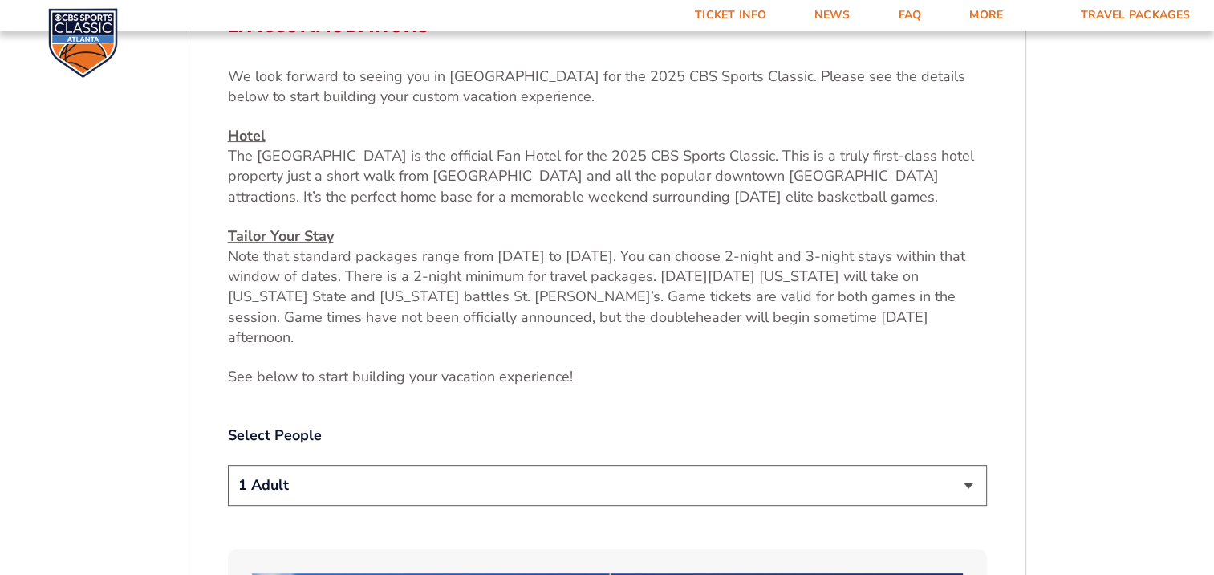
scroll to position [787, 0]
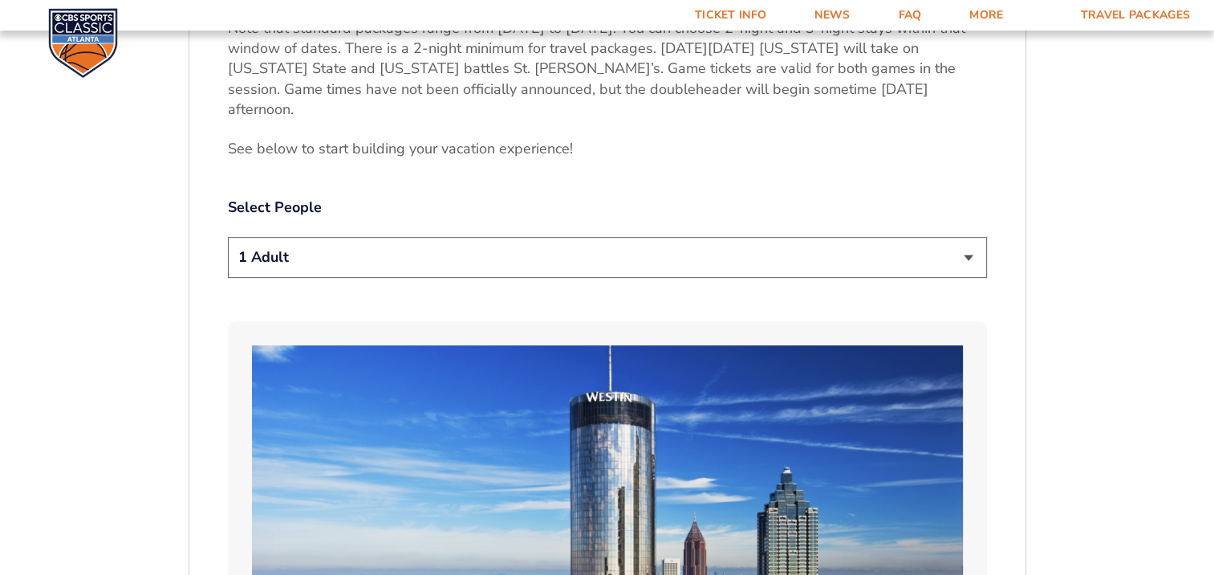
click at [965, 237] on select "1 Adult 2 Adults 3 Adults 4 Adults 2 Adults + 1 Child 2 Adults + 2 Children 2 A…" at bounding box center [607, 257] width 759 height 41
select select "2 Adults"
click at [228, 237] on select "1 Adult 2 Adults 3 Adults 4 Adults 2 Adults + 1 Child 2 Adults + 2 Children 2 A…" at bounding box center [607, 257] width 759 height 41
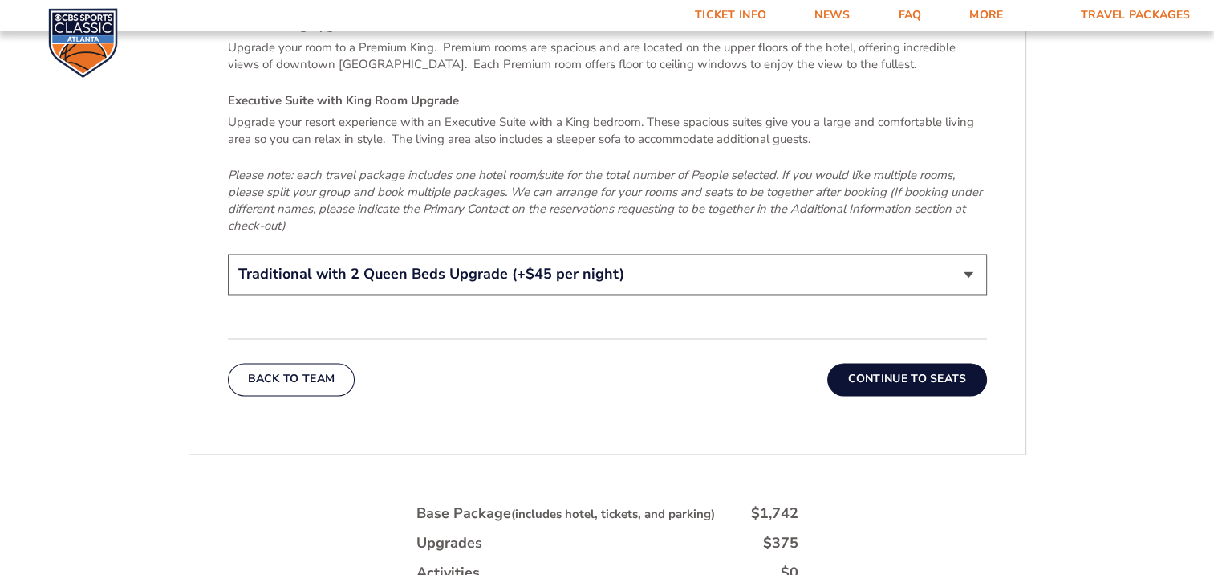
scroll to position [2563, 0]
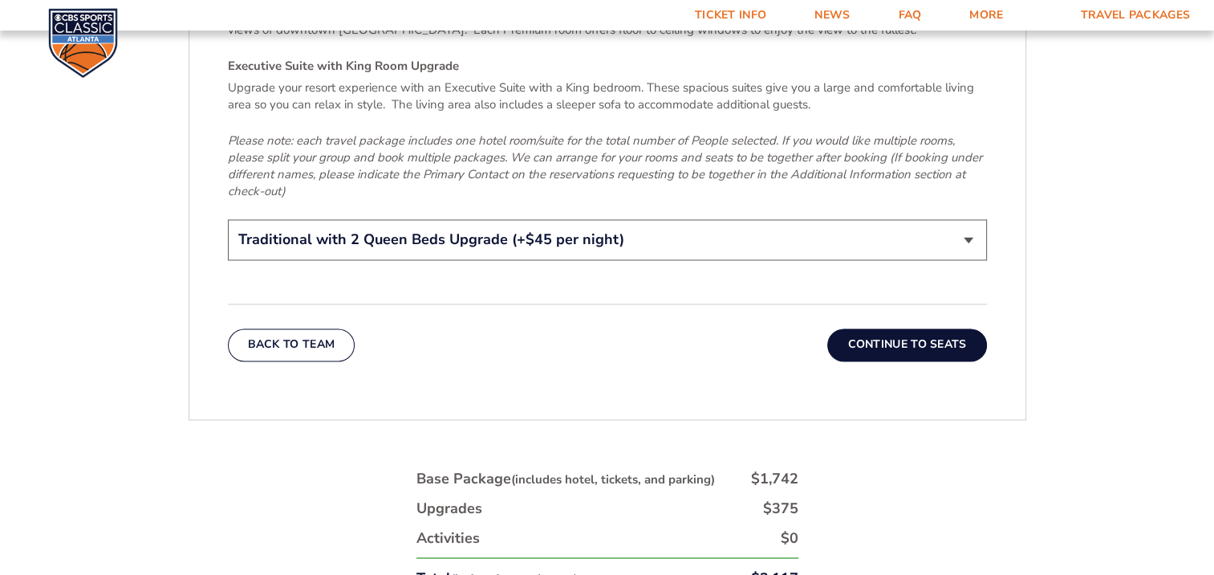
click at [929, 328] on button "Continue To Seats" at bounding box center [906, 344] width 159 height 32
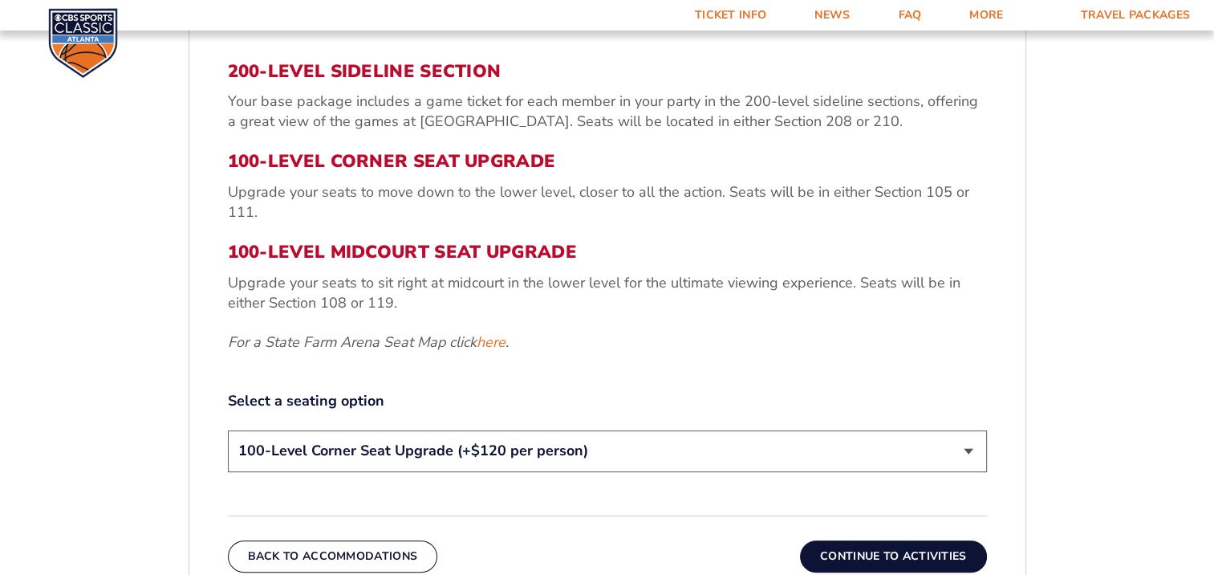
scroll to position [567, 0]
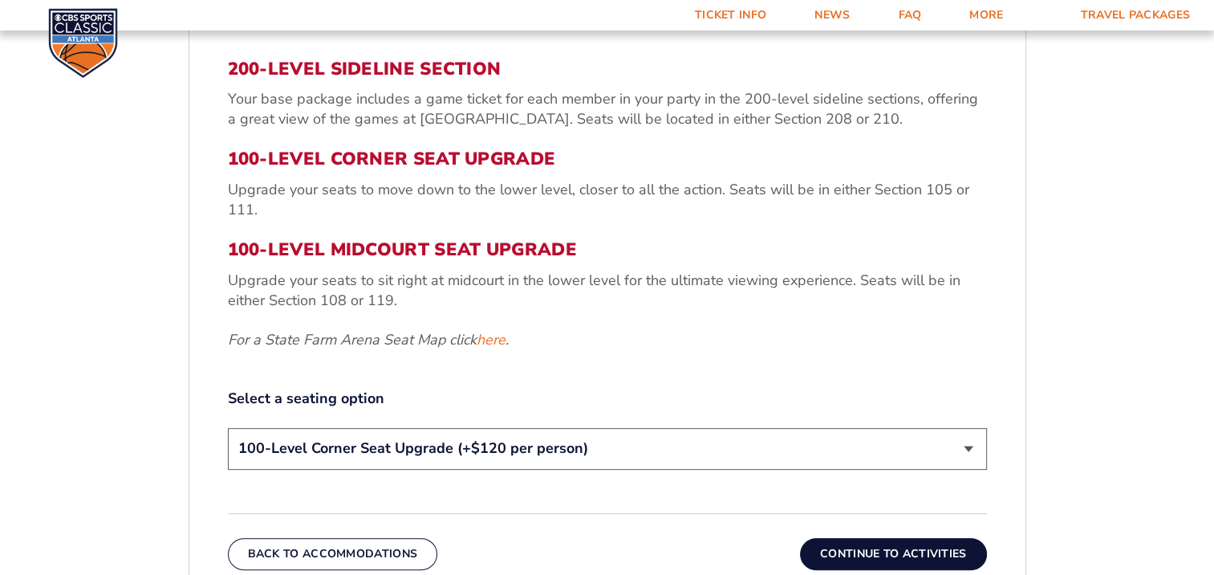
click at [892, 549] on button "Continue To Activities" at bounding box center [893, 554] width 187 height 32
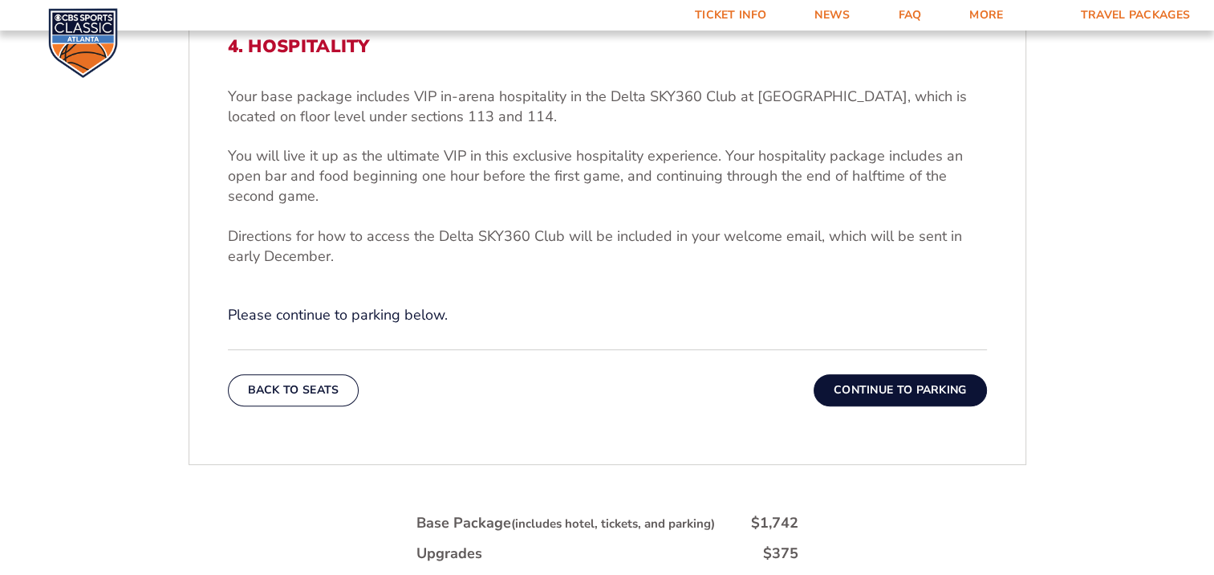
scroll to position [549, 0]
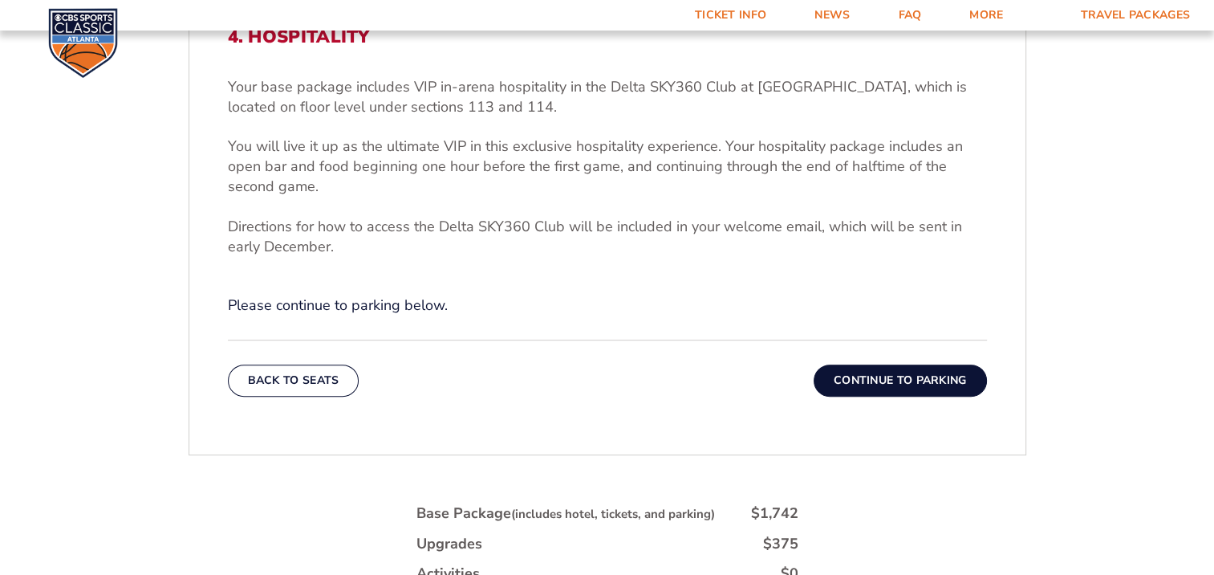
click at [934, 376] on button "Continue To Parking" at bounding box center [900, 380] width 173 height 32
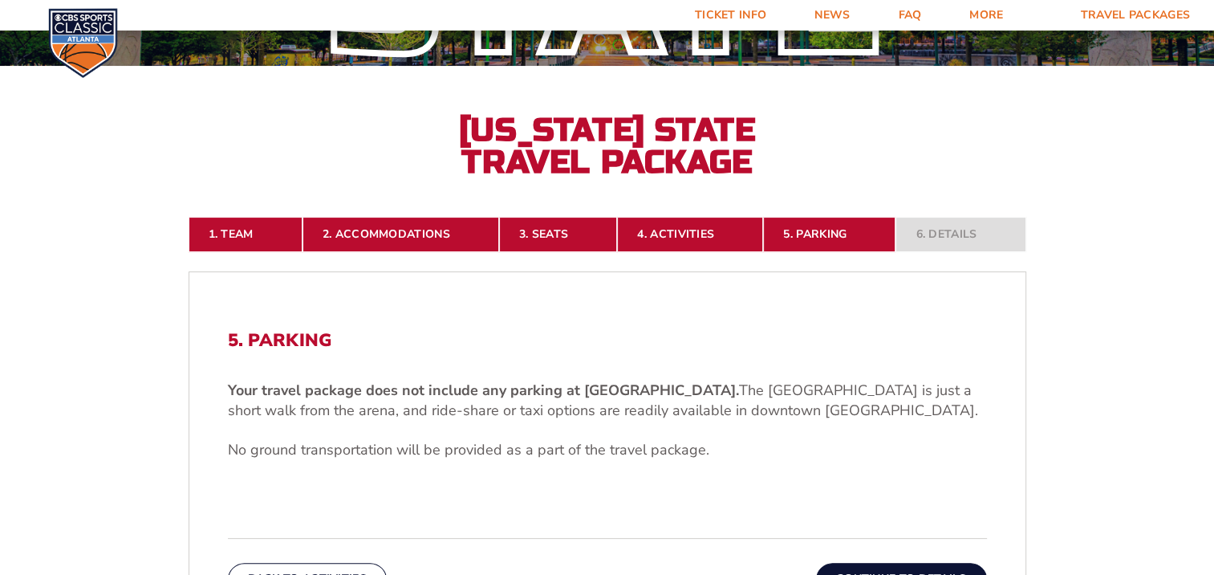
scroll to position [244, 0]
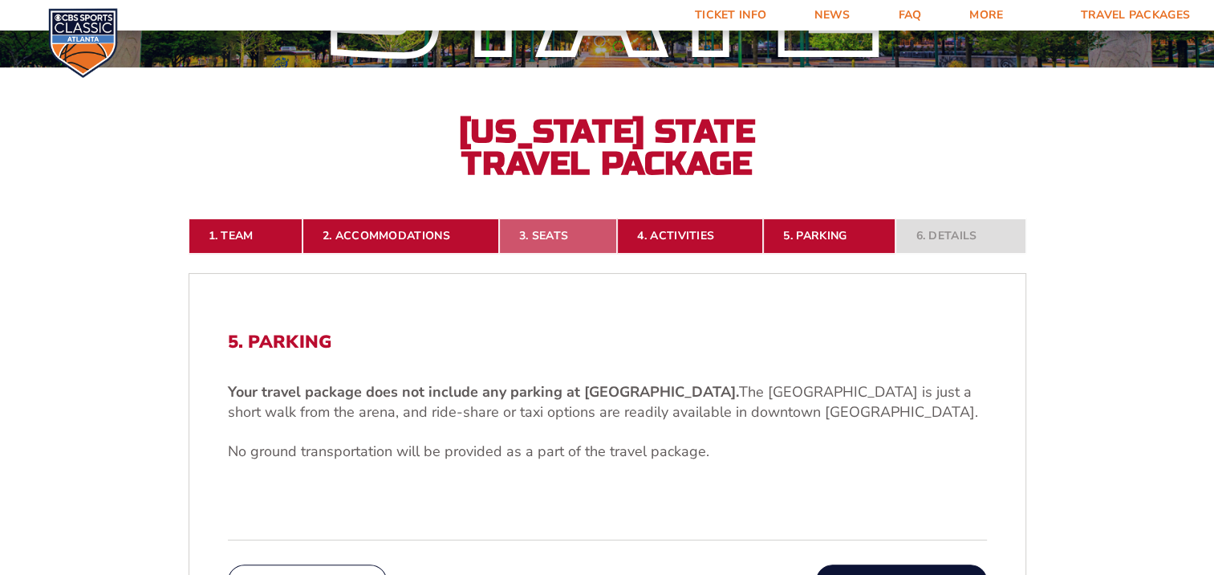
click at [539, 239] on link "3. Seats" at bounding box center [558, 235] width 118 height 35
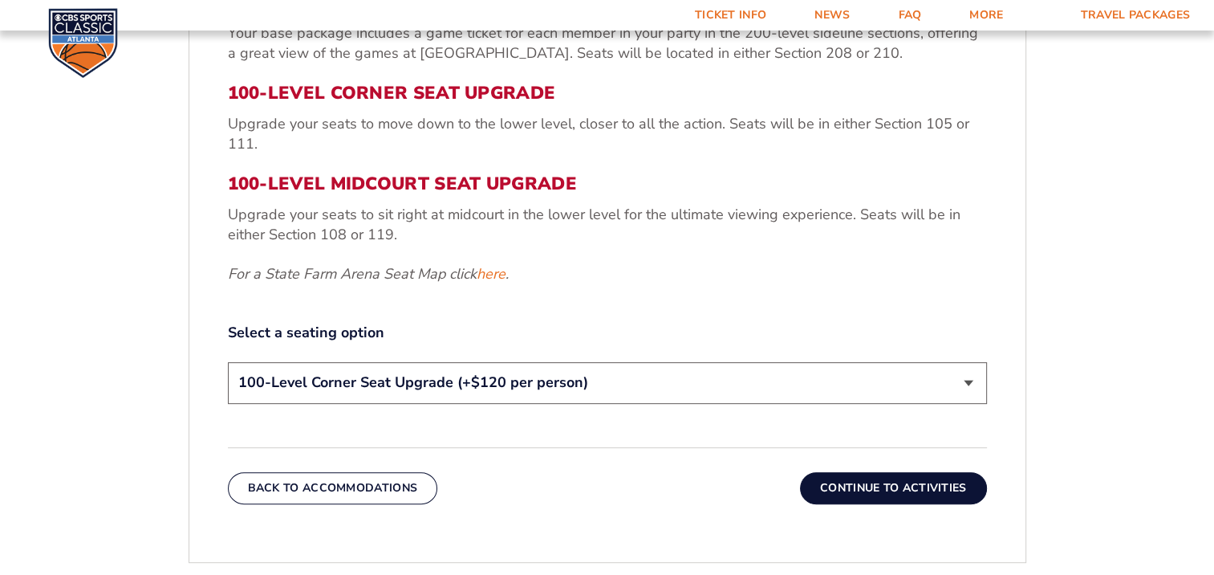
scroll to position [700, 0]
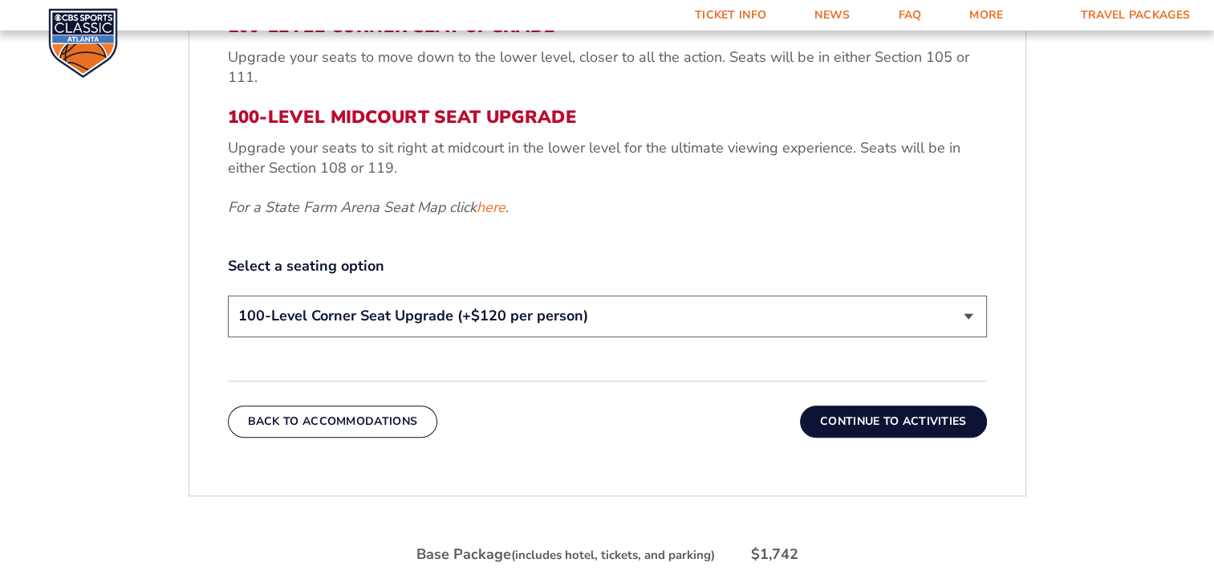
click at [962, 323] on select "200-Level Sideline Section 100-Level Corner Seat Upgrade (+$120 per person) 100…" at bounding box center [607, 315] width 759 height 41
click at [228, 295] on select "200-Level Sideline Section 100-Level Corner Seat Upgrade (+$120 per person) 100…" at bounding box center [607, 315] width 759 height 41
click at [923, 416] on button "Continue To Activities" at bounding box center [893, 421] width 187 height 32
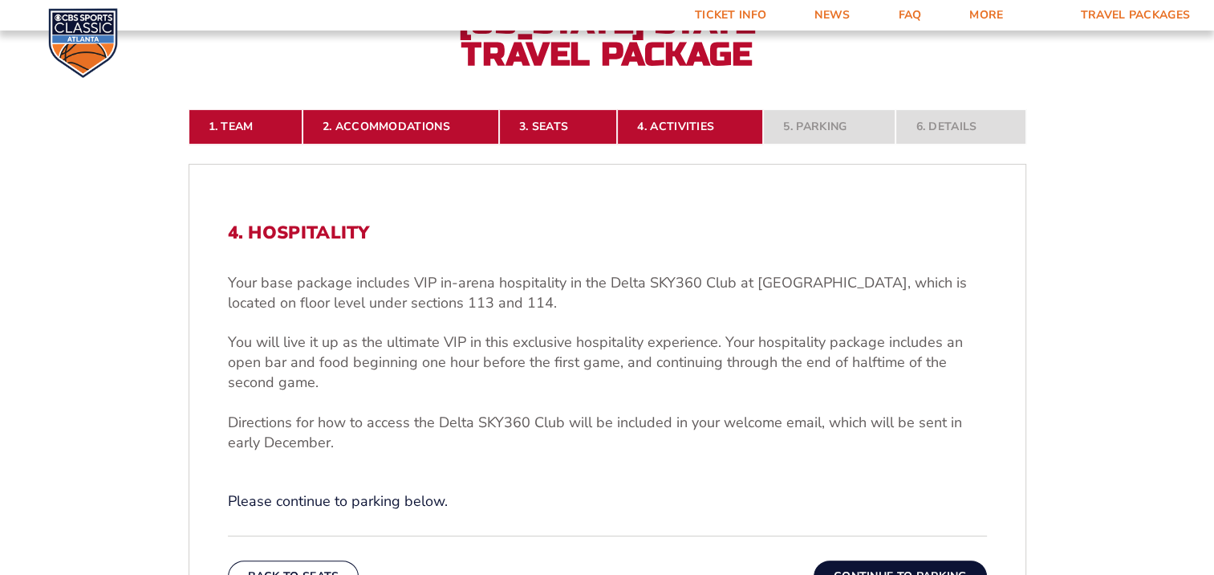
scroll to position [323, 0]
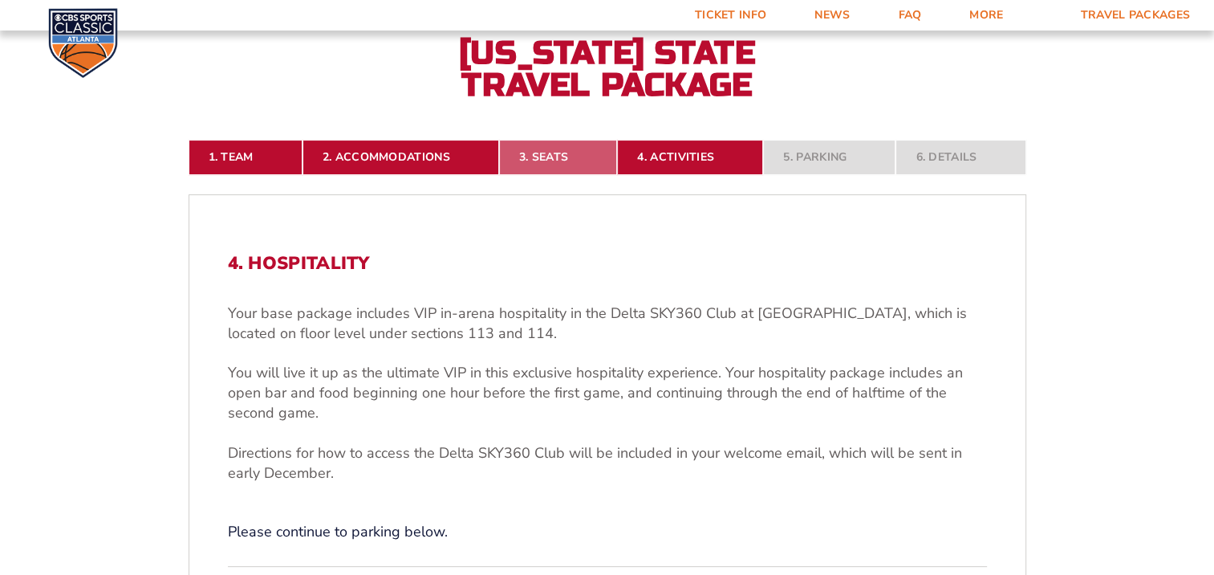
click at [552, 156] on link "3. Seats" at bounding box center [558, 157] width 118 height 35
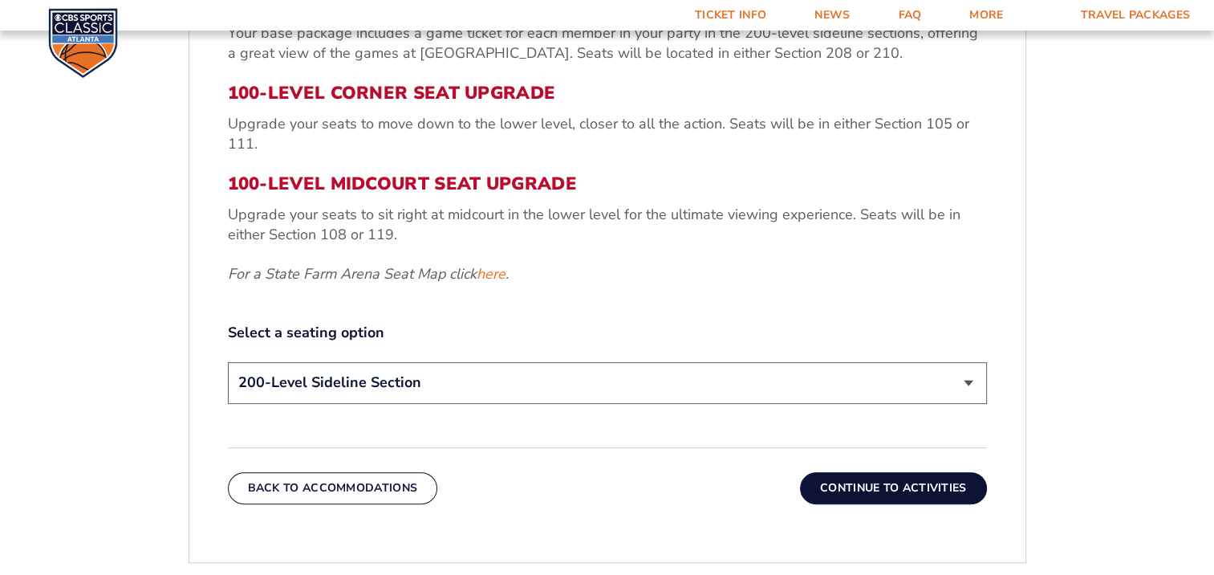
scroll to position [667, 0]
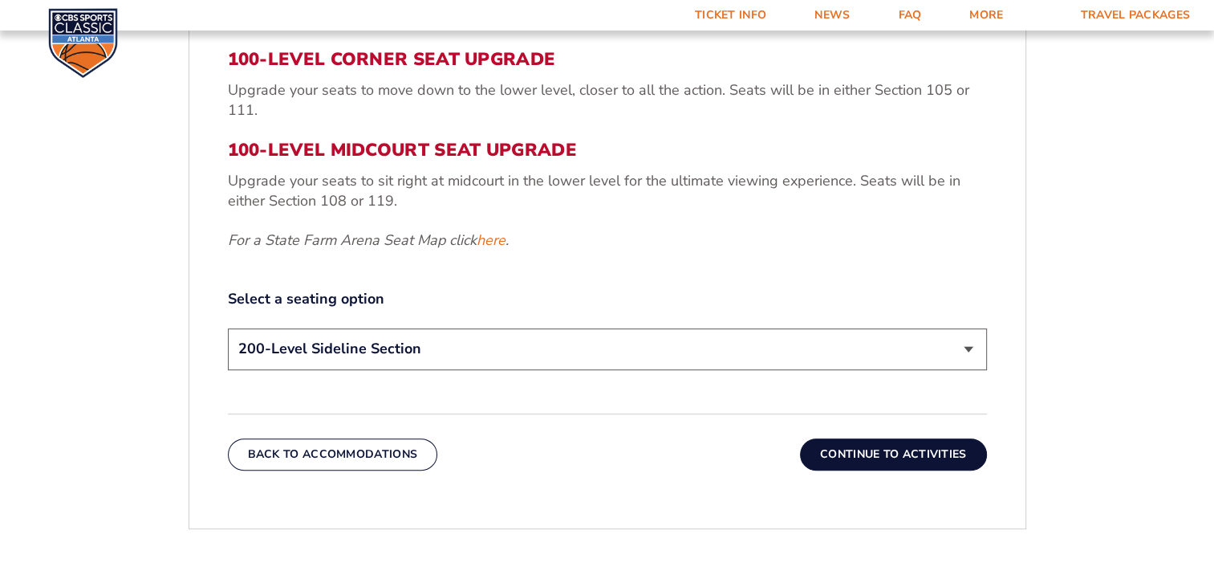
click at [973, 348] on select "200-Level Sideline Section 100-Level Corner Seat Upgrade (+$120 per person) 100…" at bounding box center [607, 348] width 759 height 41
select select "100-Level Corner Seat Upgrade"
click at [228, 328] on select "200-Level Sideline Section 100-Level Corner Seat Upgrade (+$120 per person) 100…" at bounding box center [607, 348] width 759 height 41
click at [937, 451] on button "Continue To Activities" at bounding box center [893, 454] width 187 height 32
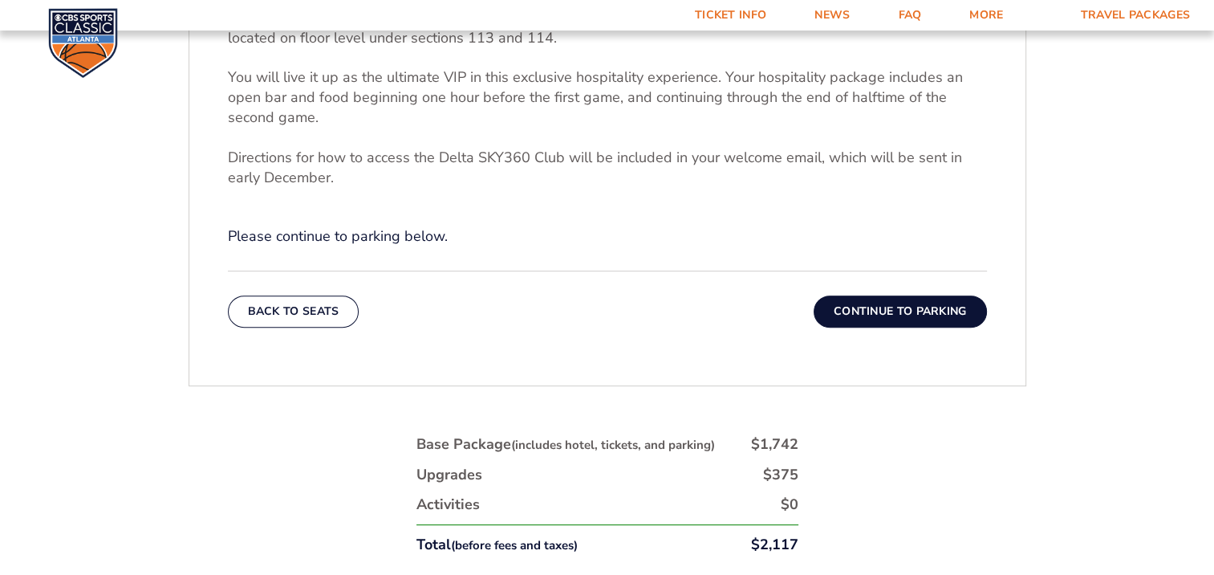
scroll to position [612, 0]
